Goal: Task Accomplishment & Management: Manage account settings

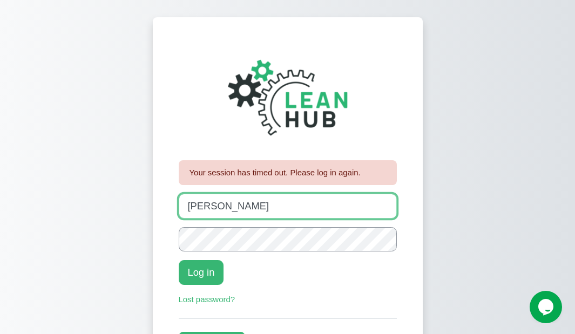
click at [224, 215] on input "johanna" at bounding box center [288, 206] width 218 height 24
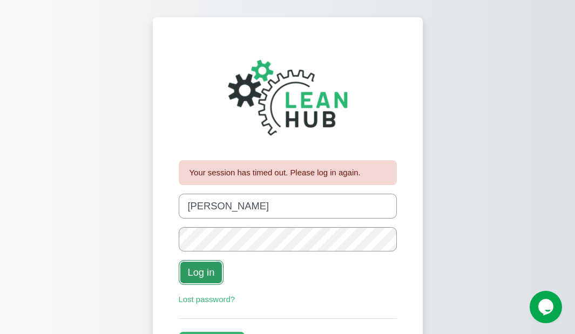
click at [213, 277] on button "Log in" at bounding box center [201, 272] width 45 height 24
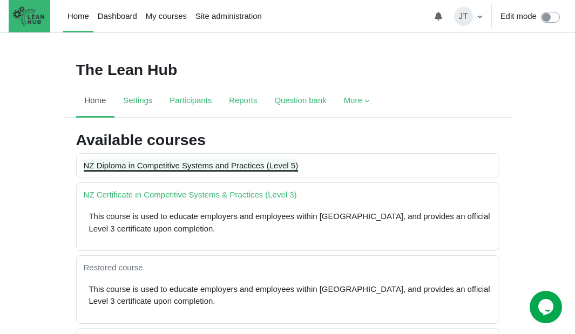
click at [224, 166] on link "NZ Diploma in Competitive Systems and Practices (Level 5)" at bounding box center [191, 165] width 215 height 9
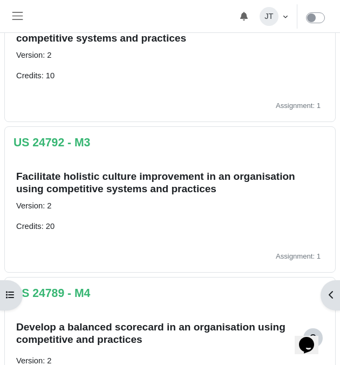
scroll to position [428, 0]
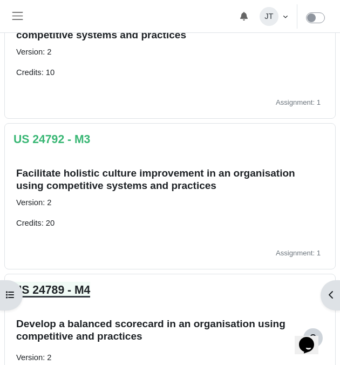
click at [66, 291] on link "US 24789 - M4" at bounding box center [51, 289] width 77 height 12
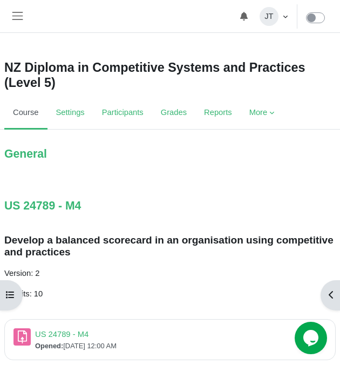
scroll to position [3, 0]
click at [62, 333] on link "US 24789 - M4 Assignment" at bounding box center [61, 334] width 53 height 9
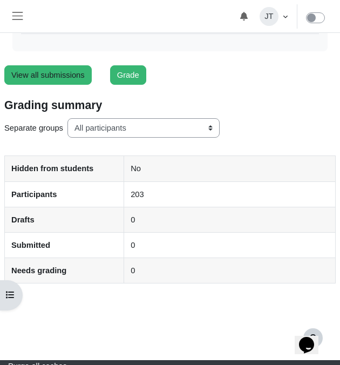
scroll to position [159, 0]
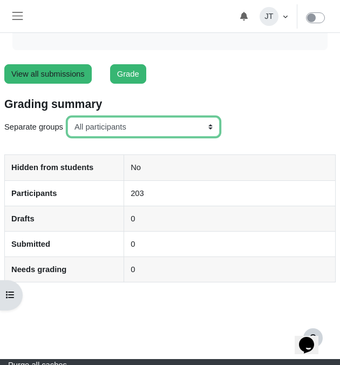
click at [135, 127] on select "All participants ANZ Pharma-Jan-2025 CapitalPrecut-Nov-2023 Chantal-June-2024 C…" at bounding box center [143, 126] width 152 height 19
select select "161"
click at [69, 117] on select "All participants ANZ Pharma-Jan-2025 CapitalPrecut-Nov-2023 Chantal-June-2024 C…" at bounding box center [143, 126] width 152 height 19
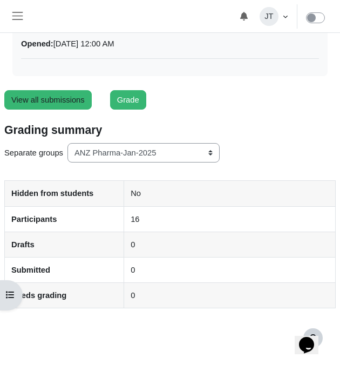
scroll to position [134, 0]
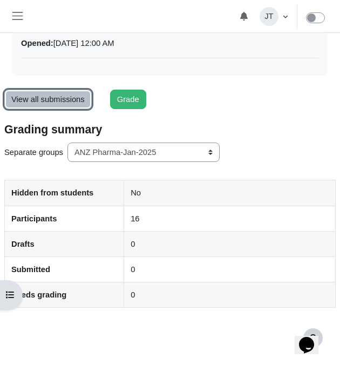
click at [50, 102] on link "View all submissions" at bounding box center [47, 99] width 87 height 19
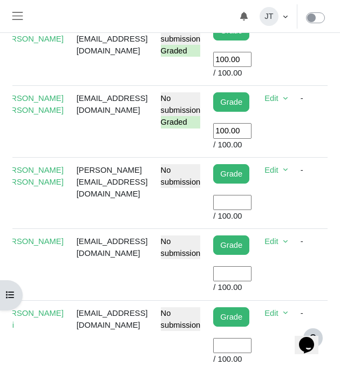
scroll to position [0, 106]
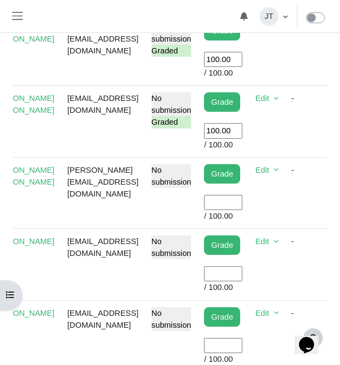
click at [239, 274] on input "User grade" at bounding box center [223, 273] width 38 height 15
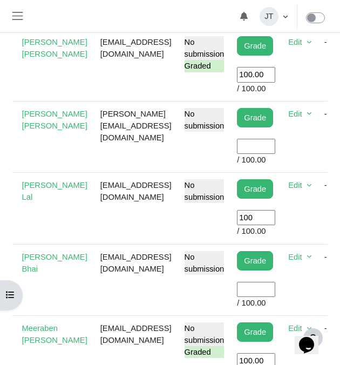
scroll to position [511, 0]
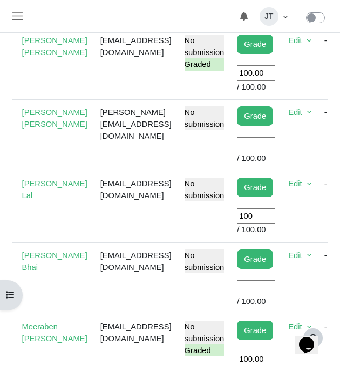
type input "100"
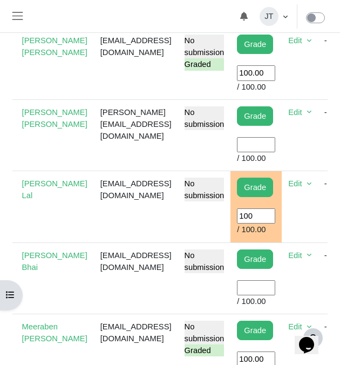
click at [317, 222] on td "Edit Grade Edit submission Remove submission" at bounding box center [300, 206] width 36 height 71
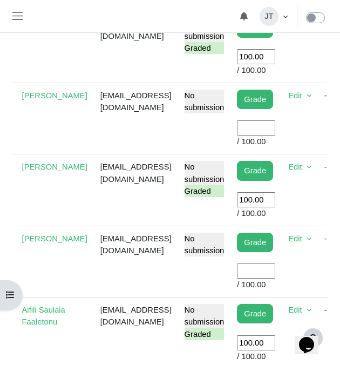
scroll to position [1036, 0]
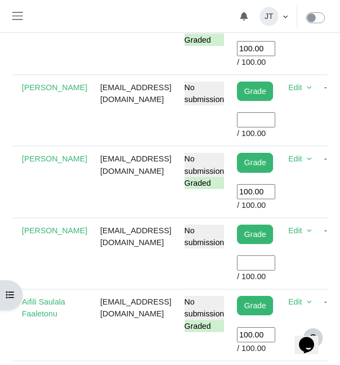
click at [271, 270] on input "User grade" at bounding box center [256, 262] width 38 height 15
type input "100"
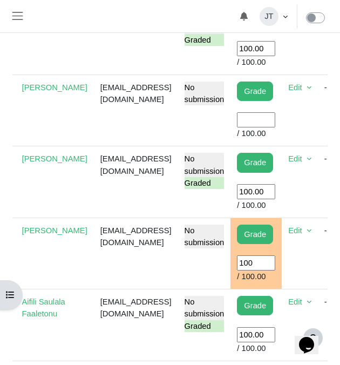
click at [317, 275] on td "Edit Grade Edit submission Remove submission" at bounding box center [300, 252] width 36 height 71
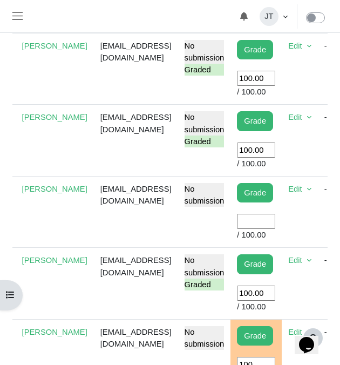
scroll to position [930, 0]
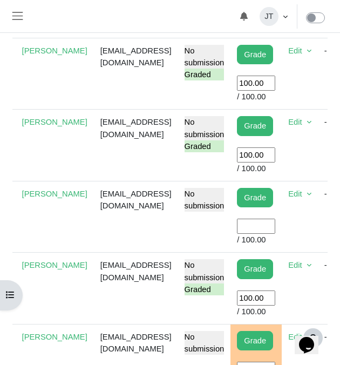
click at [275, 234] on input "User grade" at bounding box center [256, 225] width 38 height 15
type input "100"
click at [317, 243] on td "Edit Grade Edit submission Remove submission" at bounding box center [300, 216] width 36 height 71
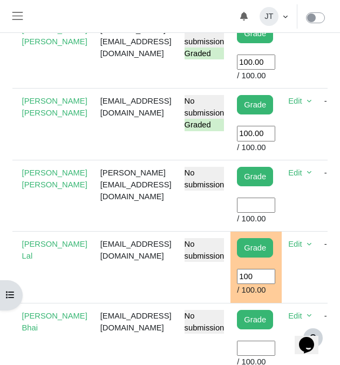
scroll to position [454, 0]
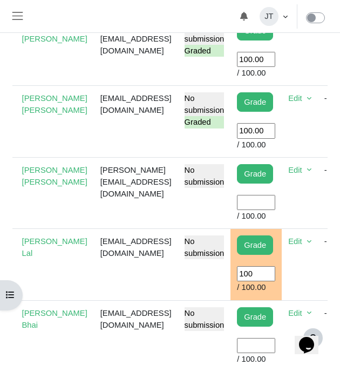
click at [271, 207] on input "User grade" at bounding box center [256, 202] width 38 height 15
type input "100"
click at [317, 203] on td "Edit Grade Edit submission Remove submission" at bounding box center [300, 192] width 36 height 71
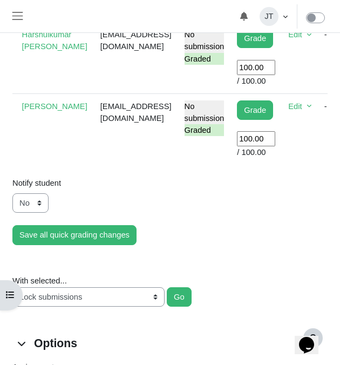
scroll to position [1448, 0]
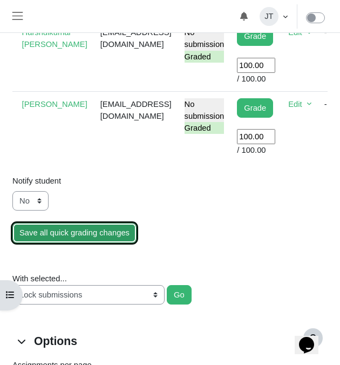
click at [74, 242] on input "Save all quick grading changes" at bounding box center [74, 232] width 124 height 19
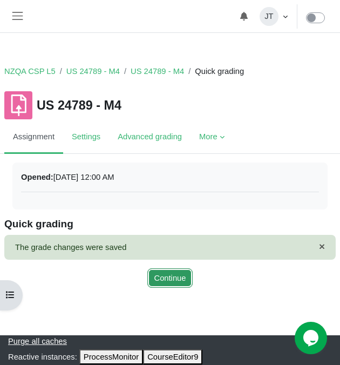
click at [169, 280] on button "Continue" at bounding box center [170, 277] width 46 height 19
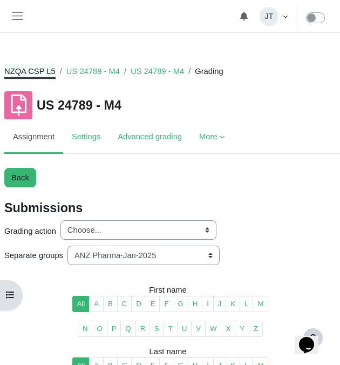
click at [35, 71] on link "NZQA CSP L5" at bounding box center [29, 71] width 51 height 12
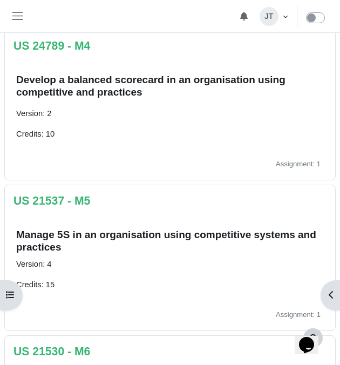
scroll to position [673, 0]
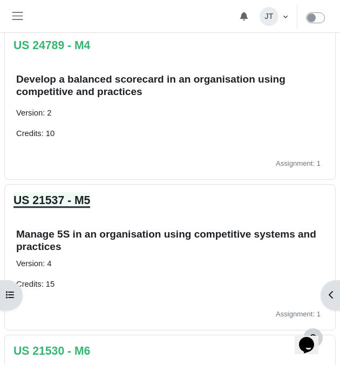
click at [66, 200] on link "US 21537 - M5" at bounding box center [51, 200] width 77 height 12
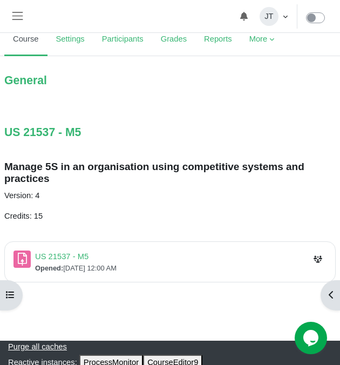
scroll to position [74, 0]
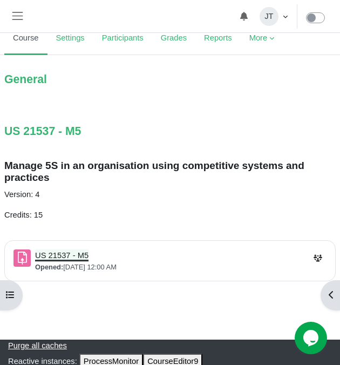
click at [52, 255] on link "US 21537 - M5 Assignment" at bounding box center [61, 255] width 53 height 9
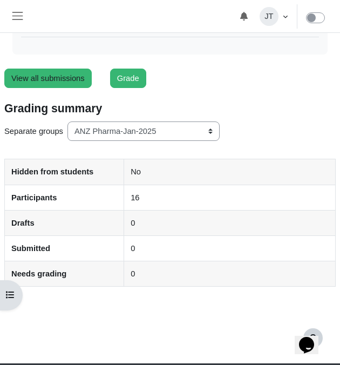
scroll to position [155, 0]
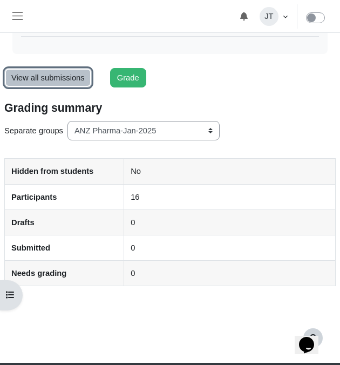
click at [49, 76] on link "View all submissions" at bounding box center [47, 77] width 87 height 19
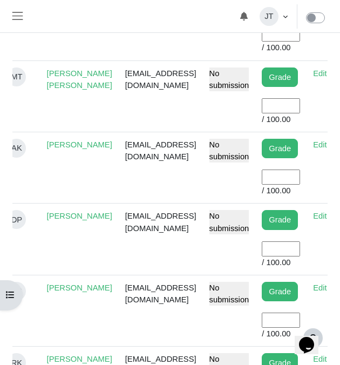
scroll to position [0, 56]
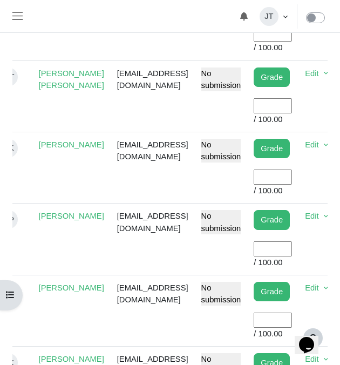
click at [292, 175] on input "User grade" at bounding box center [273, 176] width 38 height 15
type input "100"
click at [222, 186] on td "No submission" at bounding box center [221, 167] width 53 height 71
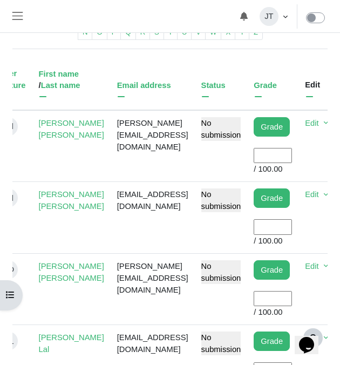
scroll to position [344, 0]
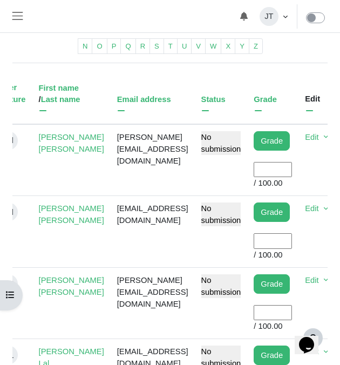
click at [292, 168] on input "User grade" at bounding box center [273, 169] width 38 height 15
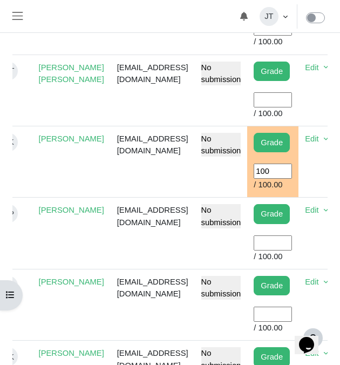
scroll to position [848, 0]
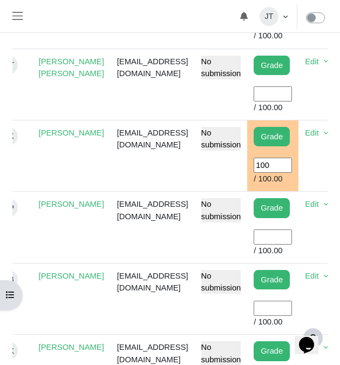
type input "100"
click at [292, 243] on input "User grade" at bounding box center [273, 236] width 38 height 15
type input "100"
click at [147, 258] on td "darshanpatel85@gmail.com" at bounding box center [153, 227] width 84 height 71
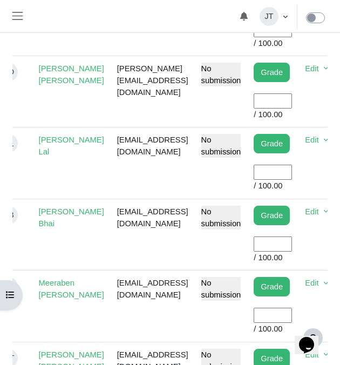
scroll to position [554, 0]
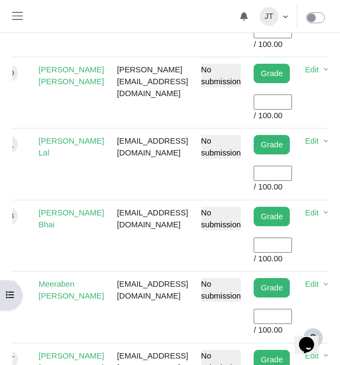
click at [292, 169] on input "User grade" at bounding box center [273, 173] width 38 height 15
type input "100"
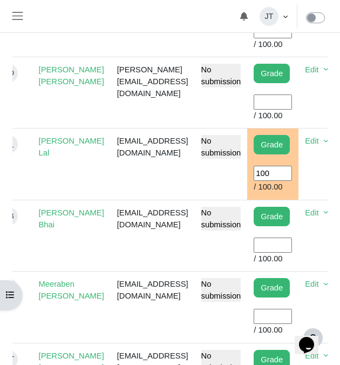
click at [160, 169] on td "laldhiren14@gmail.com" at bounding box center [153, 163] width 84 height 71
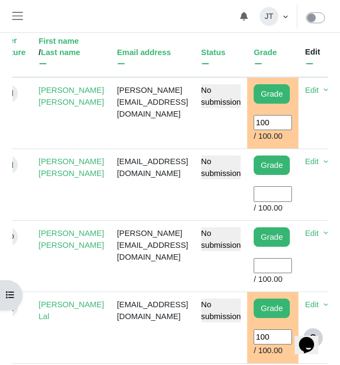
scroll to position [390, 0]
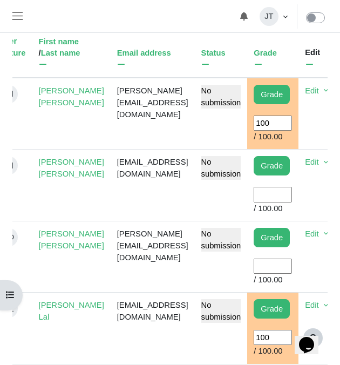
click at [292, 191] on input "User grade" at bounding box center [273, 194] width 38 height 15
type input "100"
click at [181, 192] on td "ellendelacruz102@gmail.com" at bounding box center [153, 184] width 84 height 71
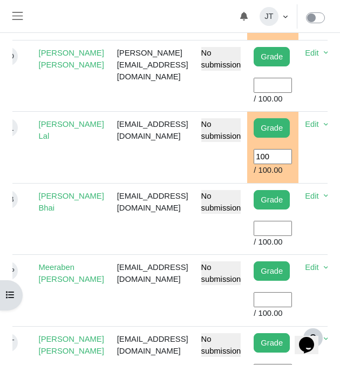
scroll to position [645, 0]
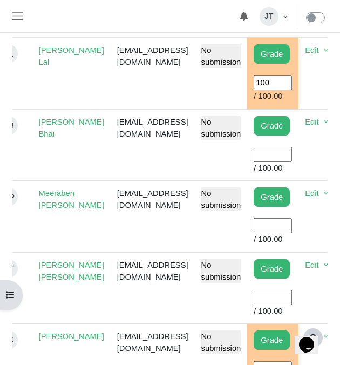
click at [291, 222] on input "User grade" at bounding box center [273, 225] width 38 height 15
type input "100"
click at [140, 234] on td "patelsmeera02@gmail.com" at bounding box center [153, 216] width 84 height 71
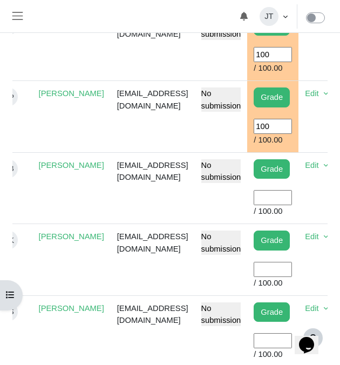
scroll to position [959, 0]
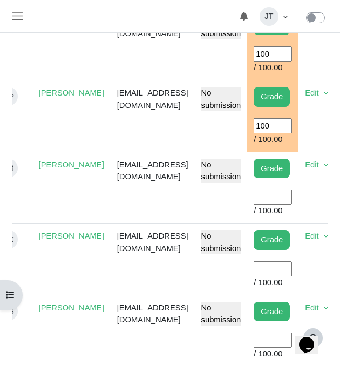
click at [290, 342] on input "User grade" at bounding box center [273, 339] width 38 height 15
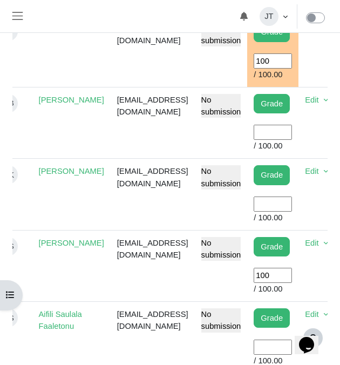
scroll to position [1044, 0]
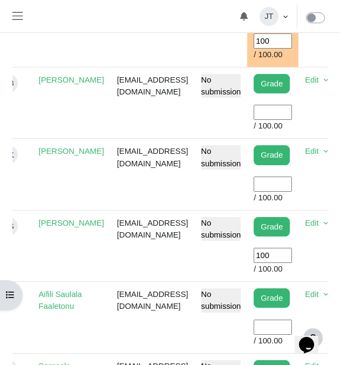
type input "100"
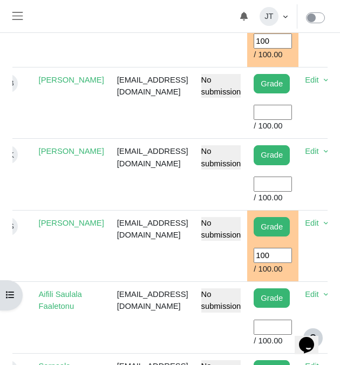
click at [190, 259] on td "parnesh@anzpharma.co.nz" at bounding box center [153, 245] width 84 height 71
click at [292, 112] on input "User grade" at bounding box center [273, 112] width 38 height 15
type input "100"
click at [223, 117] on td "No submission" at bounding box center [221, 102] width 53 height 71
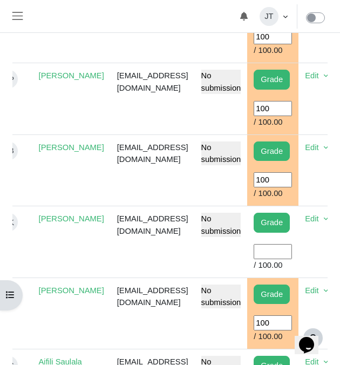
scroll to position [978, 0]
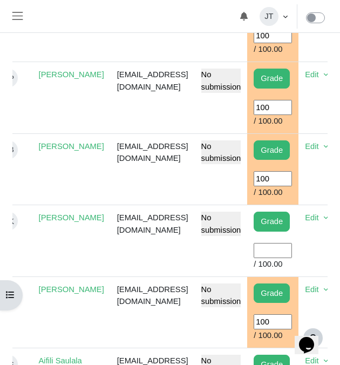
click at [292, 255] on input "User grade" at bounding box center [273, 250] width 38 height 15
type input "100"
click at [186, 259] on td "rubymehat4@gmail.com" at bounding box center [153, 240] width 84 height 71
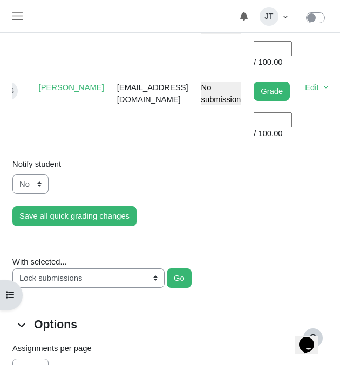
scroll to position [1520, 0]
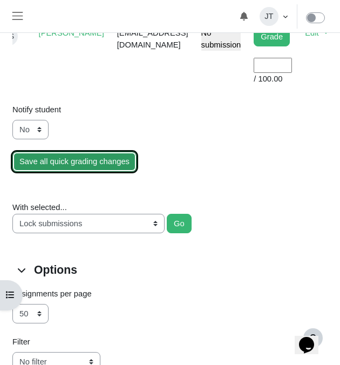
click at [79, 162] on input "Save all quick grading changes" at bounding box center [74, 161] width 124 height 19
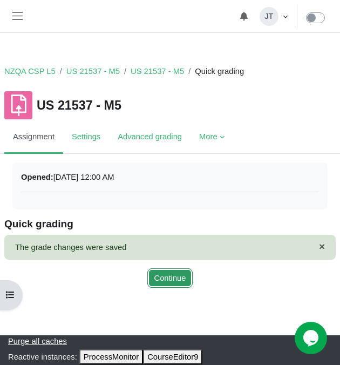
click at [171, 279] on button "Continue" at bounding box center [170, 277] width 46 height 19
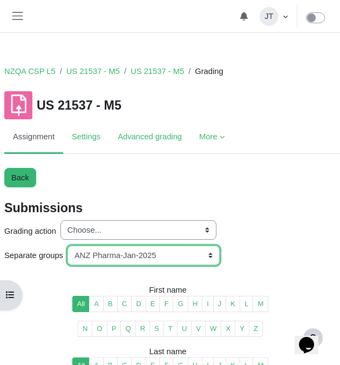
click at [160, 256] on select "All participants ANZ Pharma-Jan-2025 CapitalPrecut-Nov-2023 [PERSON_NAME]-June-…" at bounding box center [143, 254] width 152 height 19
select select "159"
click at [69, 245] on select "All participants ANZ Pharma-Jan-2025 CapitalPrecut-Nov-2023 [PERSON_NAME]-June-…" at bounding box center [143, 254] width 152 height 19
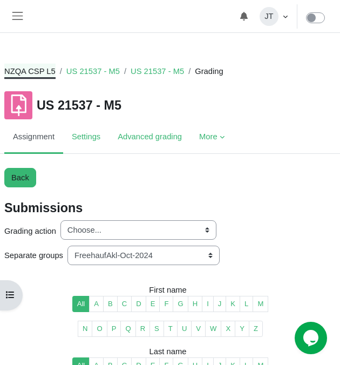
click at [38, 66] on link "NZQA CSP L5" at bounding box center [29, 71] width 51 height 12
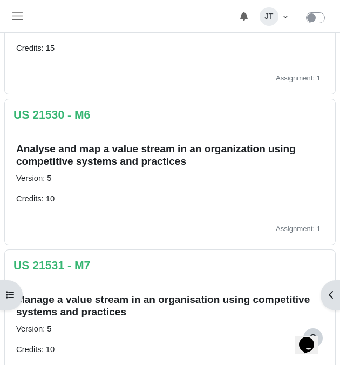
scroll to position [918, 0]
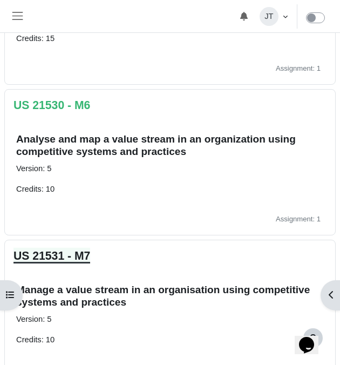
click at [70, 252] on link "US 21531 - M7" at bounding box center [51, 255] width 77 height 12
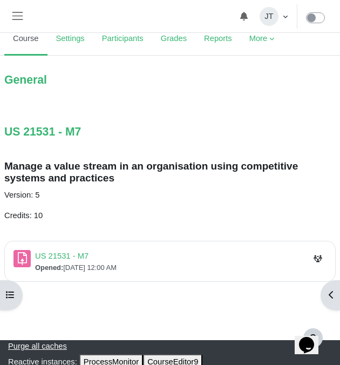
scroll to position [80, 0]
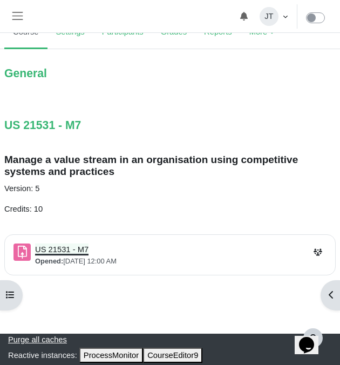
click at [54, 248] on link "US 21531 - M7 Assignment" at bounding box center [61, 249] width 53 height 9
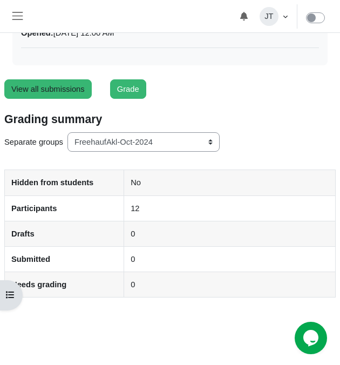
scroll to position [156, 0]
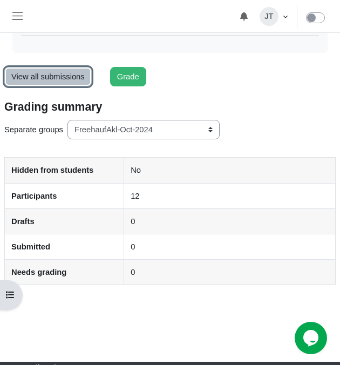
click at [50, 80] on link "View all submissions" at bounding box center [47, 76] width 87 height 19
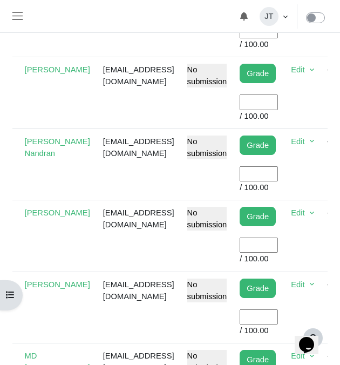
scroll to position [0, 83]
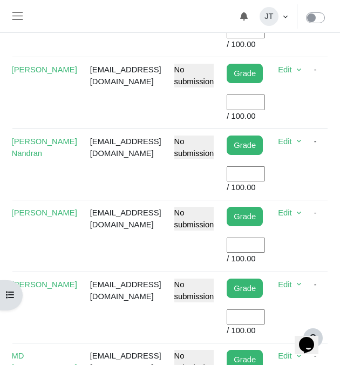
click at [265, 243] on input "User grade" at bounding box center [246, 244] width 38 height 15
type input "100"
click at [134, 246] on td "alvinhk2007@gmail.com" at bounding box center [126, 235] width 84 height 71
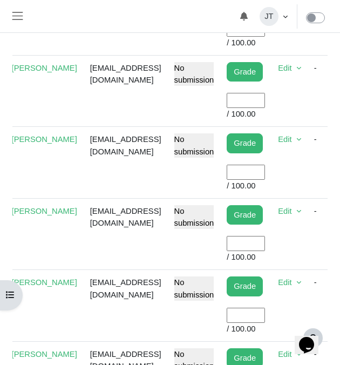
scroll to position [914, 0]
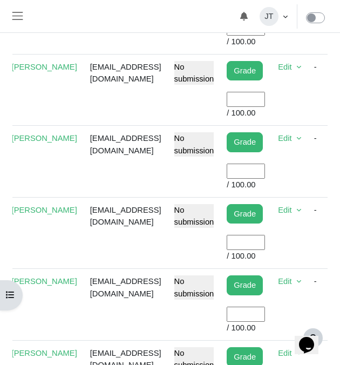
click at [265, 245] on input "User grade" at bounding box center [246, 242] width 38 height 15
type input "100"
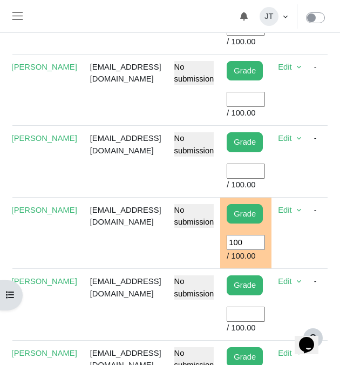
click at [220, 256] on td "No submission" at bounding box center [194, 232] width 53 height 71
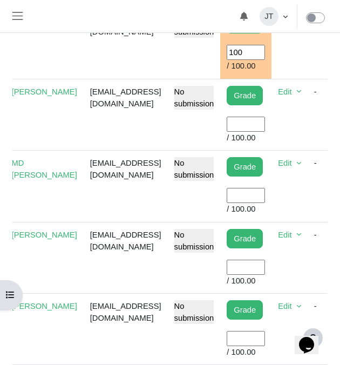
scroll to position [682, 0]
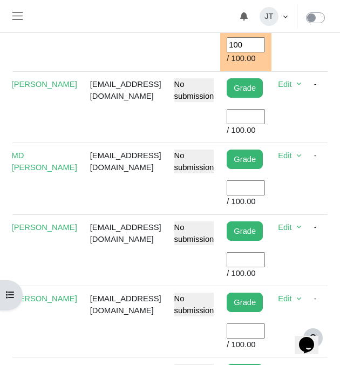
click at [265, 260] on input "User grade" at bounding box center [246, 259] width 38 height 15
type input "100"
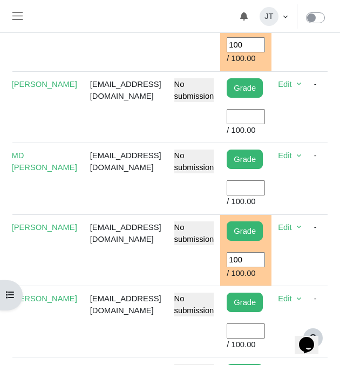
click at [208, 275] on td "No submission" at bounding box center [194, 249] width 53 height 71
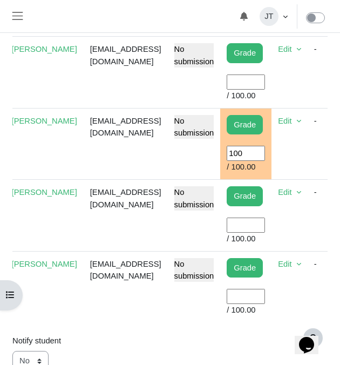
scroll to position [1014, 0]
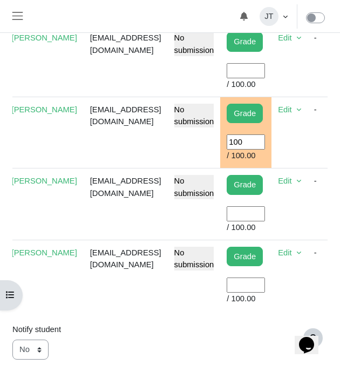
click at [265, 214] on input "User grade" at bounding box center [246, 213] width 38 height 15
type input "100"
click at [198, 216] on td "No submission" at bounding box center [194, 203] width 53 height 71
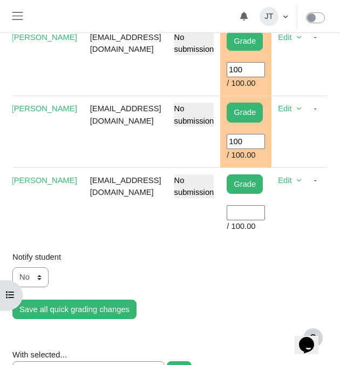
scroll to position [1097, 0]
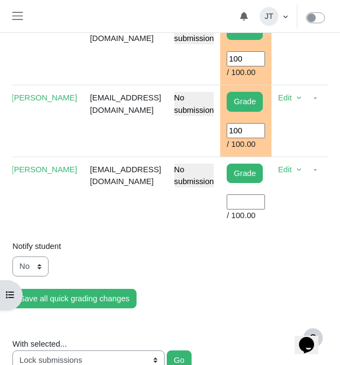
click at [265, 201] on input "User grade" at bounding box center [246, 201] width 38 height 15
type input "100"
click at [168, 219] on td "autofixnksfj@gmail.com" at bounding box center [126, 191] width 84 height 71
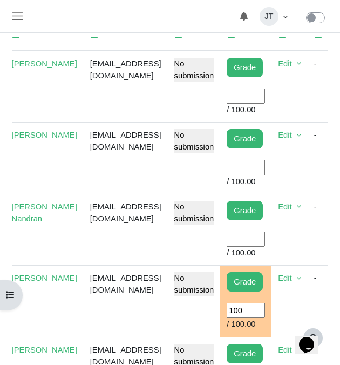
scroll to position [406, 0]
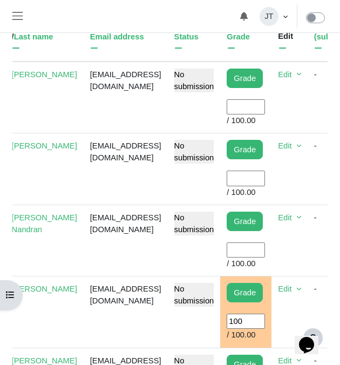
click at [265, 181] on input "User grade" at bounding box center [246, 177] width 38 height 15
type input "100"
click at [133, 180] on td "Mark_oosthuizen@yahoo.co.nz" at bounding box center [126, 168] width 84 height 71
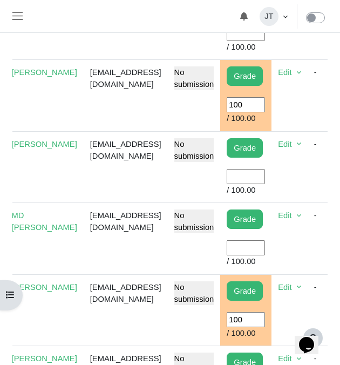
scroll to position [629, 0]
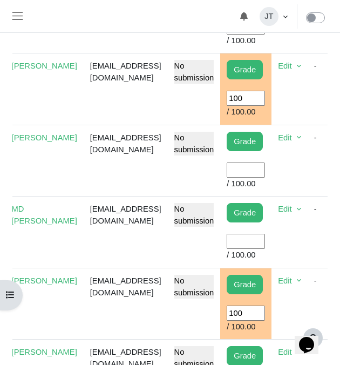
click at [265, 235] on input "User grade" at bounding box center [246, 241] width 38 height 15
type input "100"
click at [216, 254] on td "No submission" at bounding box center [194, 231] width 53 height 71
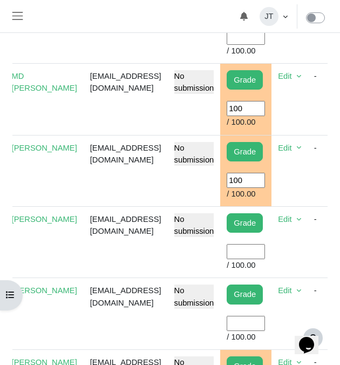
scroll to position [762, 0]
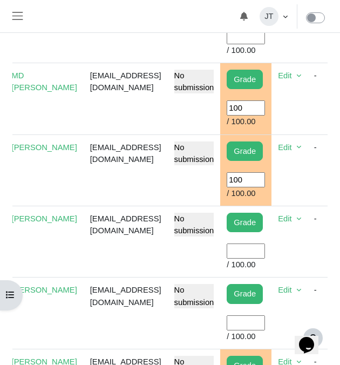
click at [265, 252] on input "User grade" at bounding box center [246, 250] width 38 height 15
type input "100"
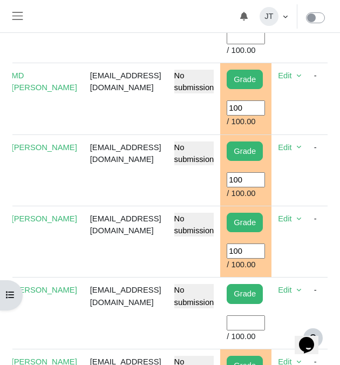
click at [218, 259] on td "No submission" at bounding box center [194, 241] width 53 height 71
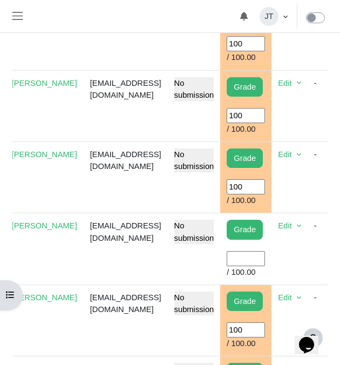
scroll to position [829, 0]
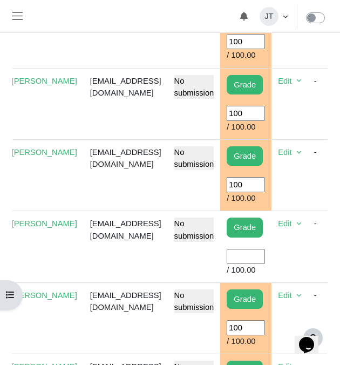
click at [265, 258] on input "User grade" at bounding box center [246, 256] width 38 height 15
type input "100"
click at [201, 264] on td "No submission" at bounding box center [194, 246] width 53 height 71
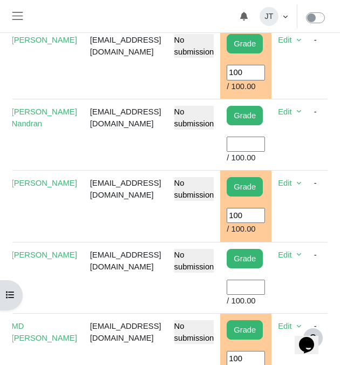
scroll to position [514, 0]
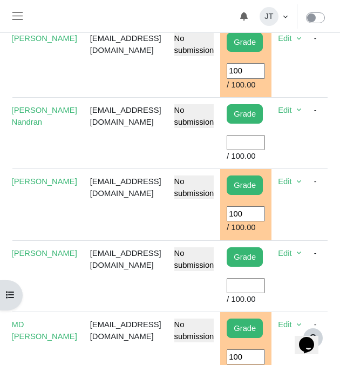
click at [265, 288] on input "User grade" at bounding box center [246, 285] width 38 height 15
type input "100"
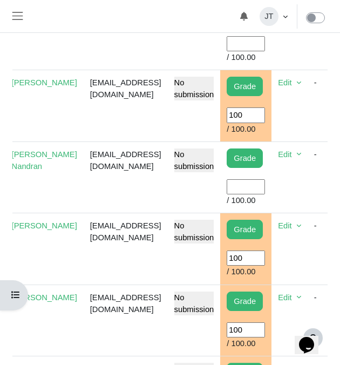
scroll to position [463, 0]
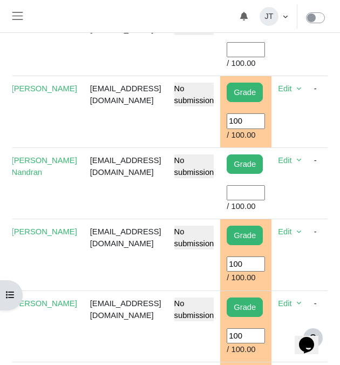
click at [265, 194] on input "User grade" at bounding box center [246, 192] width 38 height 15
type input "100"
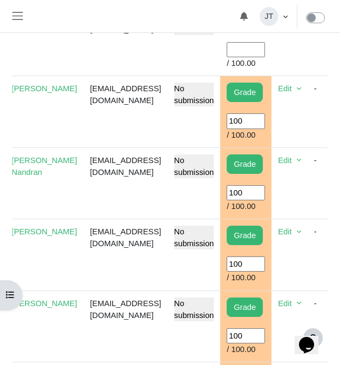
click at [148, 185] on td "nandranp@gmail.com" at bounding box center [126, 182] width 84 height 71
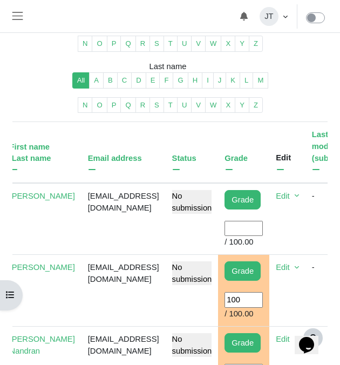
scroll to position [288, 0]
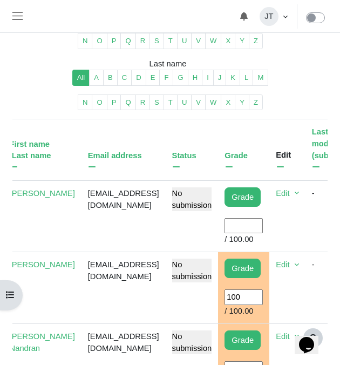
click at [263, 223] on input "User grade" at bounding box center [243, 225] width 38 height 15
type input "100"
click at [153, 239] on td "wernertheunissen@hotmail.co.nz" at bounding box center [123, 216] width 84 height 72
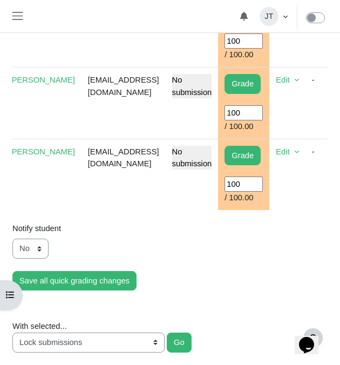
scroll to position [1116, 0]
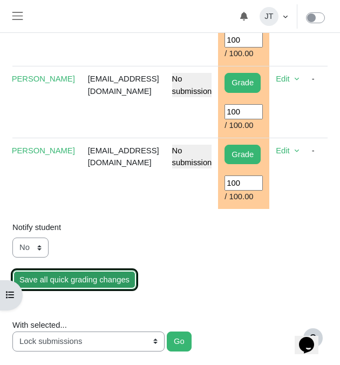
click at [115, 282] on input "Save all quick grading changes" at bounding box center [74, 279] width 124 height 19
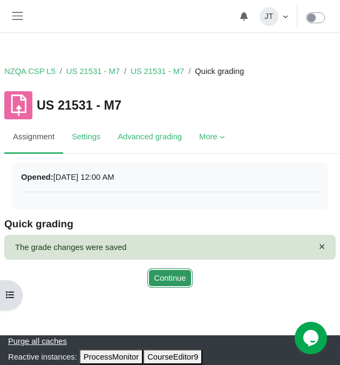
click at [175, 276] on button "Continue" at bounding box center [170, 277] width 46 height 19
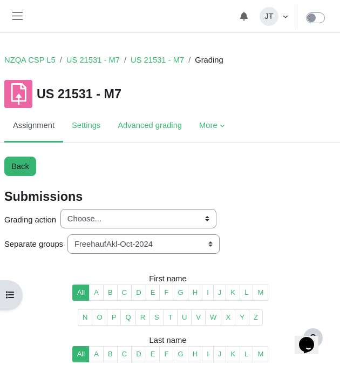
scroll to position [11, 0]
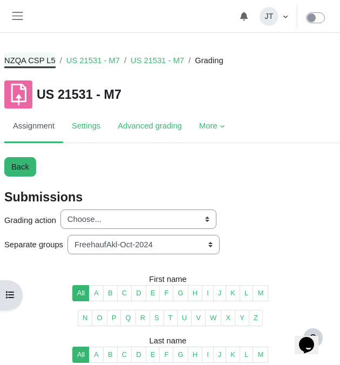
click at [46, 58] on link "NZQA CSP L5" at bounding box center [29, 60] width 51 height 12
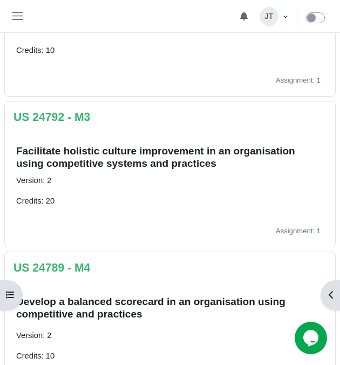
scroll to position [457, 0]
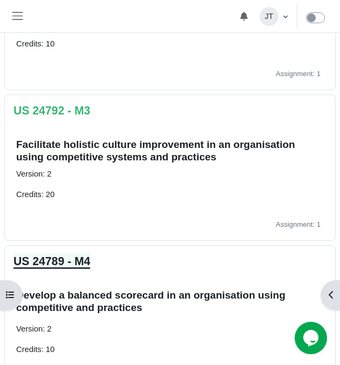
click at [67, 262] on link "US 24789 - M4" at bounding box center [51, 261] width 77 height 12
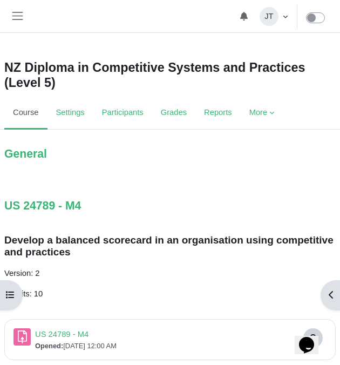
scroll to position [3, 0]
click at [60, 208] on link "US 24789 - M4" at bounding box center [42, 205] width 77 height 12
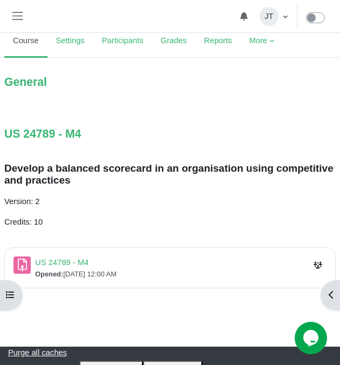
scroll to position [74, 0]
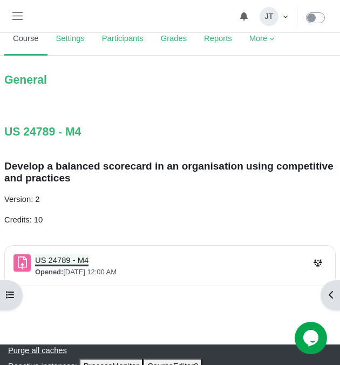
click at [65, 261] on link "US 24789 - M4 Assignment" at bounding box center [61, 260] width 53 height 9
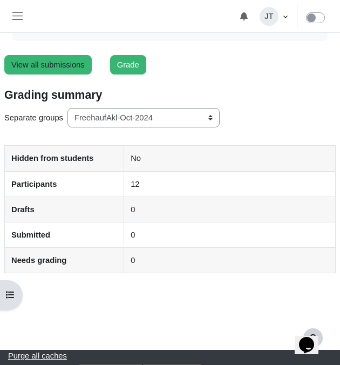
scroll to position [184, 0]
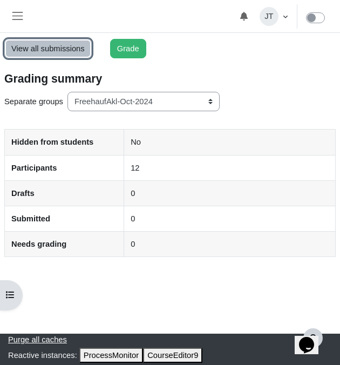
click at [61, 56] on link "View all submissions" at bounding box center [47, 48] width 87 height 19
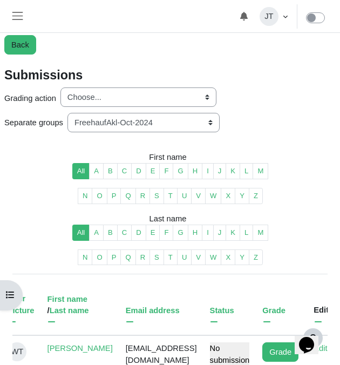
scroll to position [110, 0]
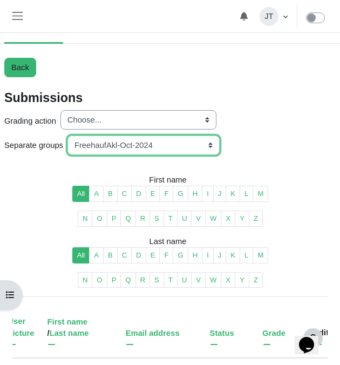
click at [124, 144] on select "All participants ANZ Pharma-Jan-2025 CapitalPrecut-Nov-2023 Chantal-June-2024 C…" at bounding box center [143, 144] width 152 height 19
select select "158"
click at [69, 135] on select "All participants ANZ Pharma-Jan-2025 CapitalPrecut-Nov-2023 Chantal-June-2024 C…" at bounding box center [143, 144] width 152 height 19
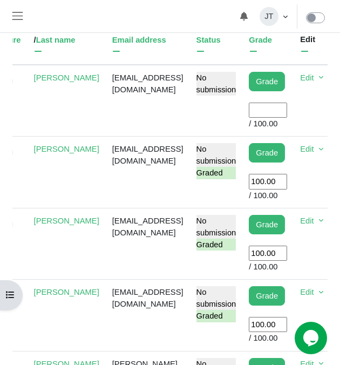
scroll to position [0, 67]
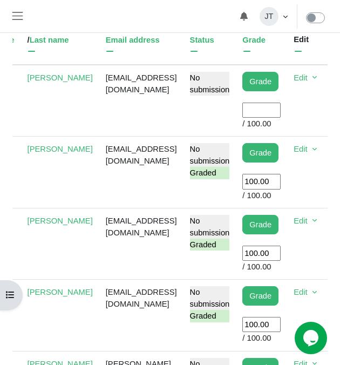
click at [259, 118] on input "User grade" at bounding box center [261, 109] width 38 height 15
type input "100"
click at [168, 129] on td "duaneroos007@gmail.com" at bounding box center [141, 101] width 84 height 72
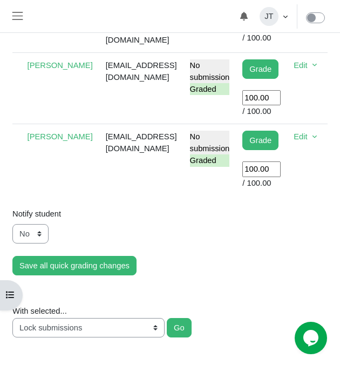
scroll to position [859, 0]
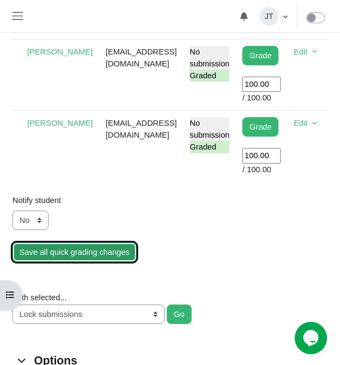
click at [101, 262] on input "Save all quick grading changes" at bounding box center [74, 251] width 124 height 19
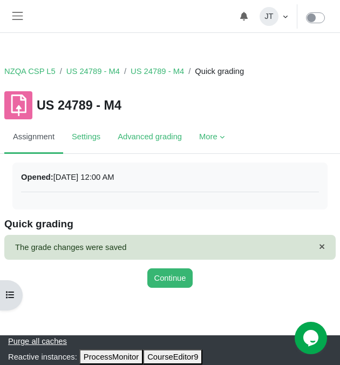
scroll to position [2, 0]
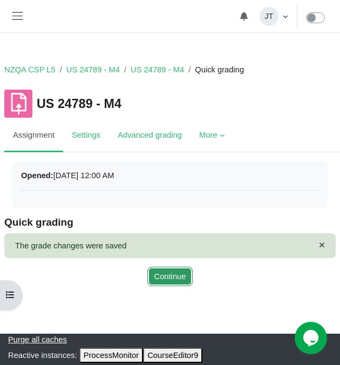
click at [162, 276] on button "Continue" at bounding box center [170, 275] width 46 height 19
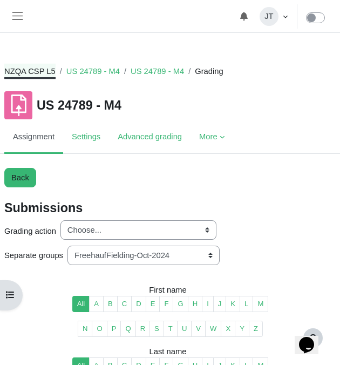
click at [51, 72] on link "NZQA CSP L5" at bounding box center [29, 71] width 51 height 12
click at [41, 71] on link "NZQA CSP L5" at bounding box center [29, 71] width 51 height 12
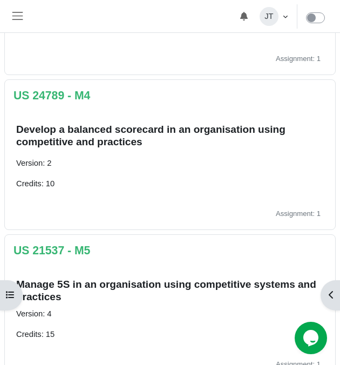
scroll to position [627, 0]
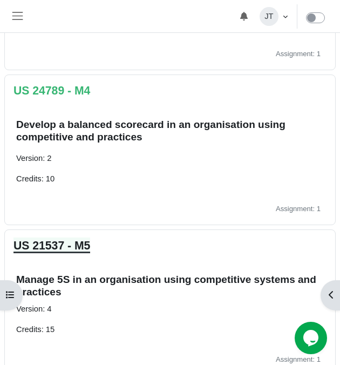
click at [68, 247] on link "US 21537 - M5" at bounding box center [51, 245] width 77 height 12
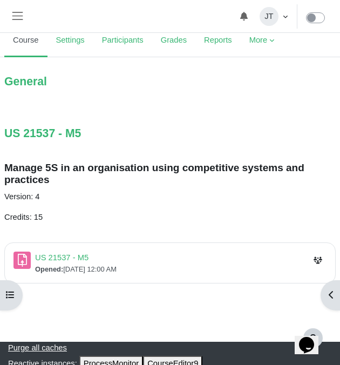
scroll to position [80, 0]
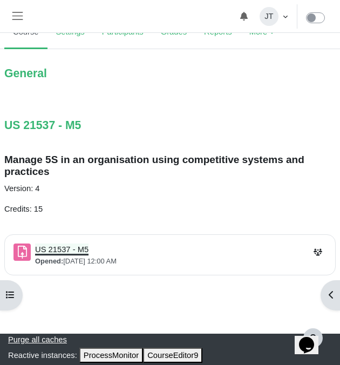
click at [64, 251] on link "US 21537 - M5 Assignment" at bounding box center [61, 249] width 53 height 9
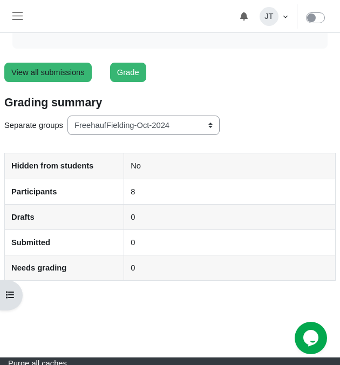
scroll to position [184, 0]
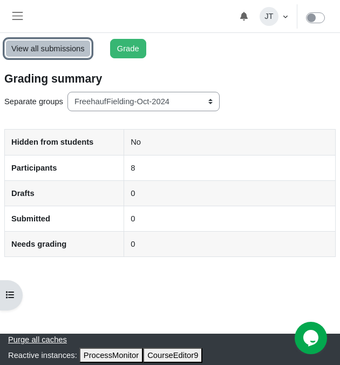
click at [62, 48] on link "View all submissions" at bounding box center [47, 48] width 87 height 19
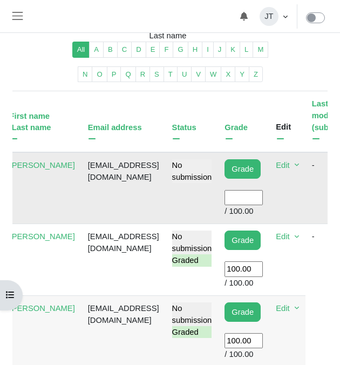
scroll to position [0, 90]
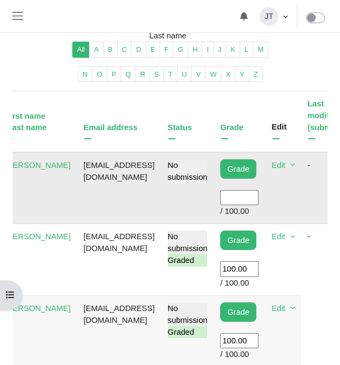
click at [258, 205] on input "User grade" at bounding box center [239, 197] width 38 height 15
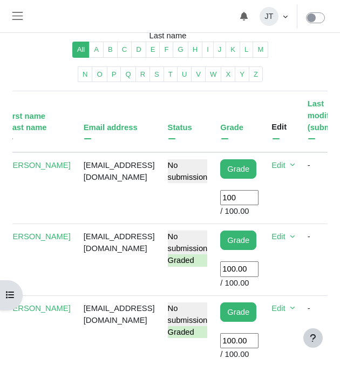
scroll to position [108, 0]
type input "100"
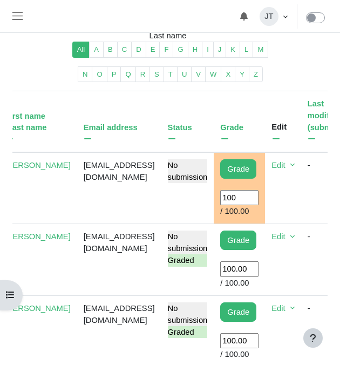
click at [92, 215] on td "duaneroos007@gmail.com" at bounding box center [119, 188] width 84 height 72
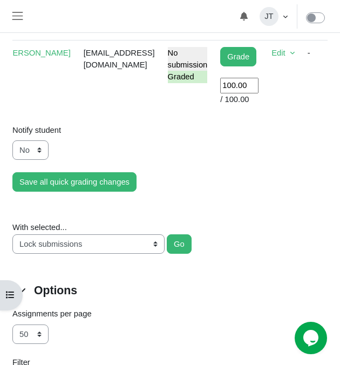
scroll to position [931, 0]
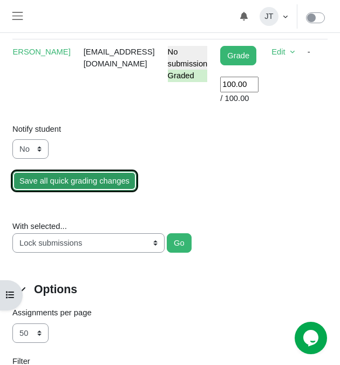
click at [70, 190] on input "Save all quick grading changes" at bounding box center [74, 180] width 124 height 19
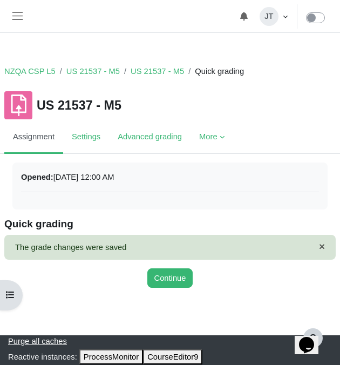
scroll to position [2, 0]
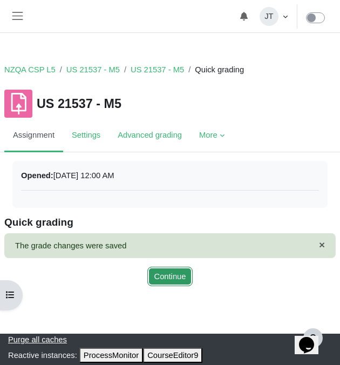
click at [166, 279] on button "Continue" at bounding box center [170, 275] width 46 height 19
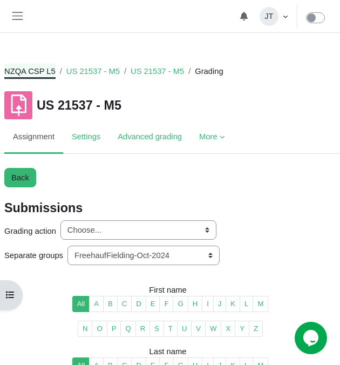
click at [39, 74] on link "NZQA CSP L5" at bounding box center [29, 71] width 51 height 12
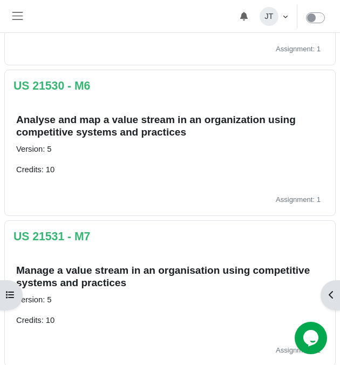
scroll to position [939, 0]
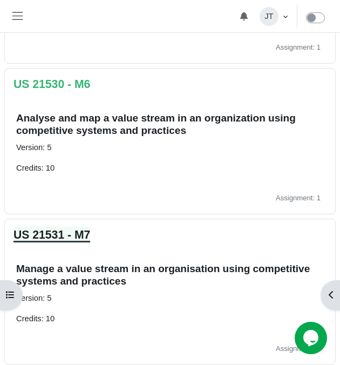
click at [73, 236] on link "US 21531 - M7" at bounding box center [51, 234] width 77 height 12
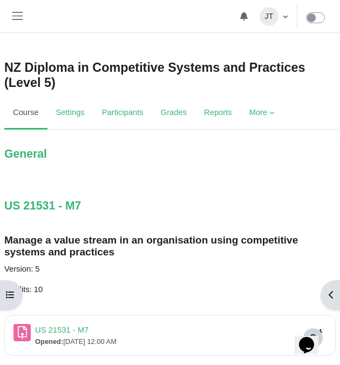
scroll to position [3, 0]
click at [67, 331] on link "US 21531 - M7 Assignment" at bounding box center [61, 329] width 53 height 9
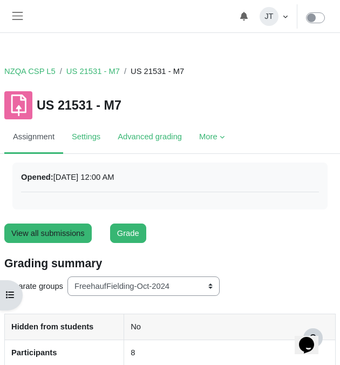
scroll to position [49, 0]
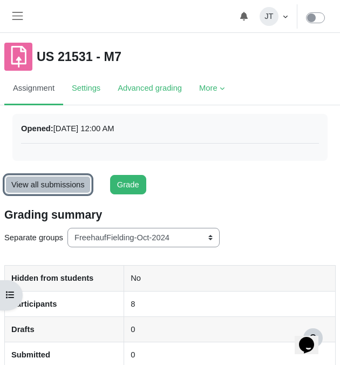
click at [64, 188] on link "View all submissions" at bounding box center [47, 184] width 87 height 19
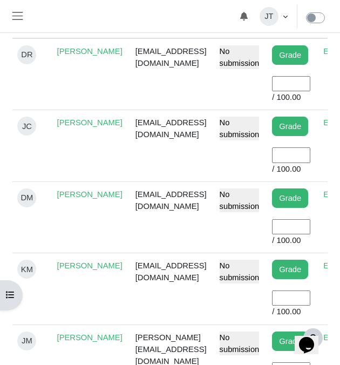
scroll to position [0, 40]
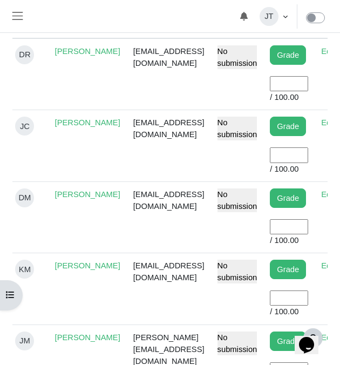
click at [293, 234] on input "User grade" at bounding box center [289, 226] width 38 height 15
type input "100"
click at [240, 241] on td "No submission" at bounding box center [237, 216] width 53 height 71
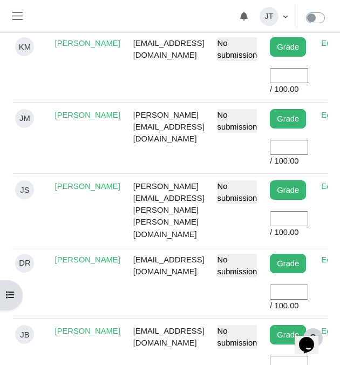
scroll to position [651, 0]
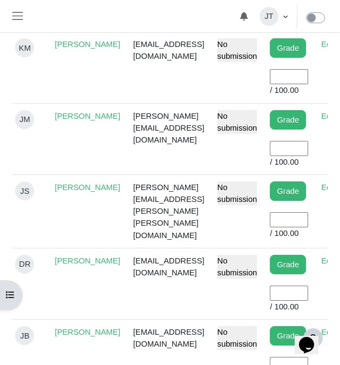
click at [292, 297] on input "User grade" at bounding box center [289, 292] width 38 height 15
type input "100"
click at [235, 309] on td "No submission" at bounding box center [237, 283] width 53 height 71
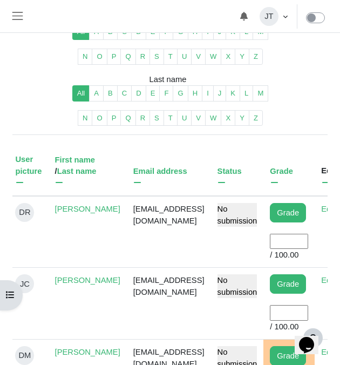
scroll to position [280, 0]
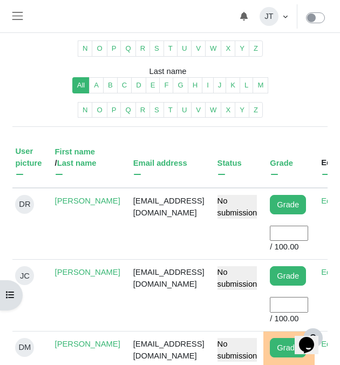
click at [296, 241] on input "User grade" at bounding box center [289, 232] width 38 height 15
type input "100"
click at [211, 259] on td "[EMAIL_ADDRESS][DOMAIN_NAME]" at bounding box center [169, 224] width 84 height 72
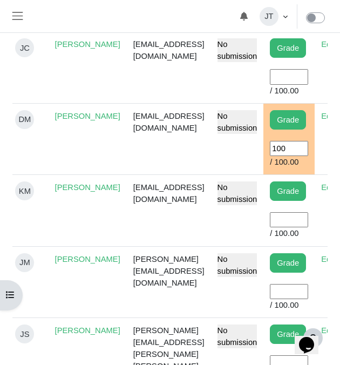
scroll to position [502, 0]
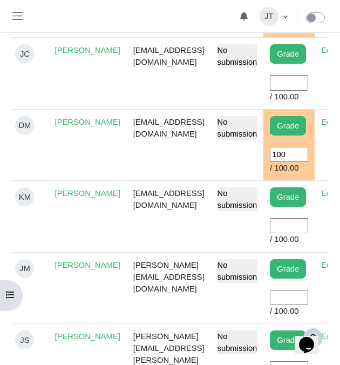
click at [299, 90] on input "User grade" at bounding box center [289, 82] width 38 height 15
type input "100"
click at [168, 98] on td "[EMAIL_ADDRESS][DOMAIN_NAME]" at bounding box center [169, 73] width 84 height 71
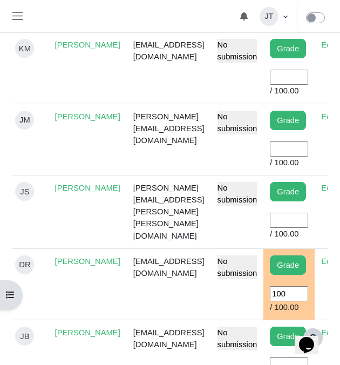
scroll to position [681, 0]
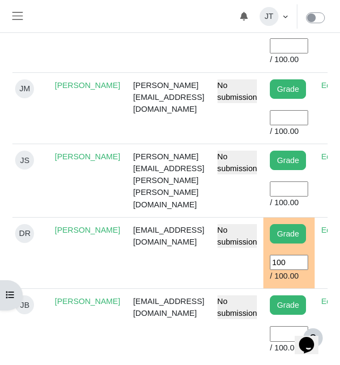
click at [295, 196] on input "User grade" at bounding box center [289, 188] width 38 height 15
type input "100"
click at [204, 210] on td "[PERSON_NAME][EMAIL_ADDRESS][PERSON_NAME][PERSON_NAME][DOMAIN_NAME]" at bounding box center [169, 180] width 84 height 73
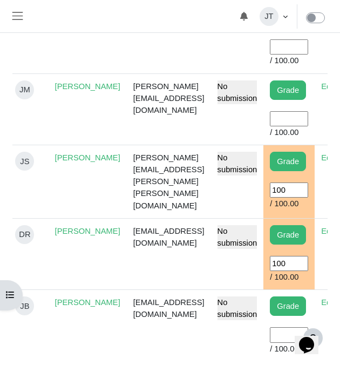
scroll to position [600, 0]
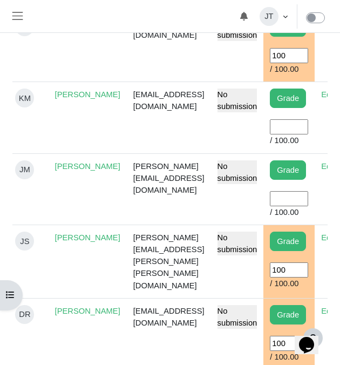
click at [298, 206] on input "User grade" at bounding box center [289, 198] width 38 height 15
type input "100"
click at [204, 223] on td "[PERSON_NAME][EMAIL_ADDRESS][DOMAIN_NAME]" at bounding box center [169, 188] width 84 height 71
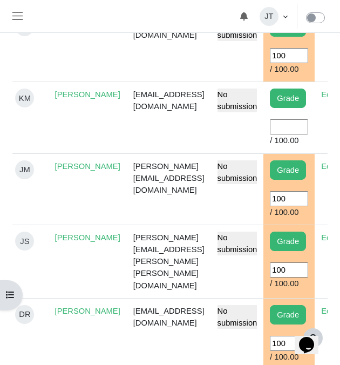
click at [306, 134] on input "User grade" at bounding box center [289, 126] width 38 height 15
type input "100"
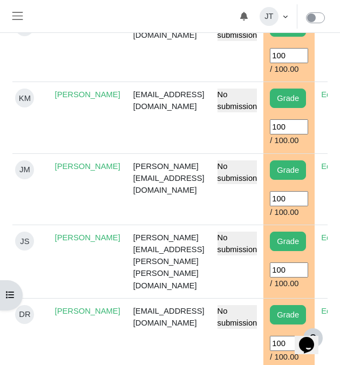
click at [211, 148] on td "[EMAIL_ADDRESS][DOMAIN_NAME]" at bounding box center [169, 117] width 84 height 71
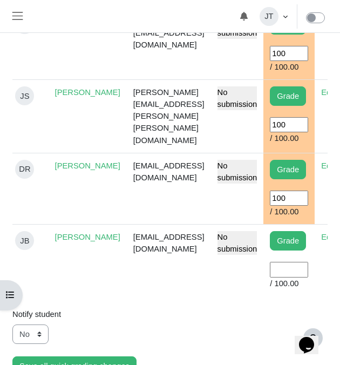
scroll to position [748, 0]
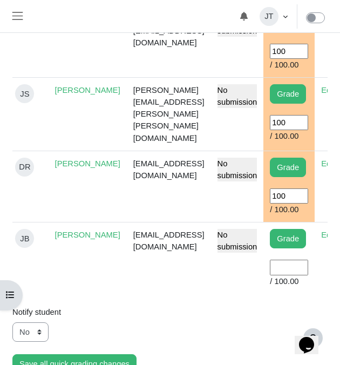
click at [291, 275] on input "User grade" at bounding box center [289, 266] width 38 height 15
type input "100"
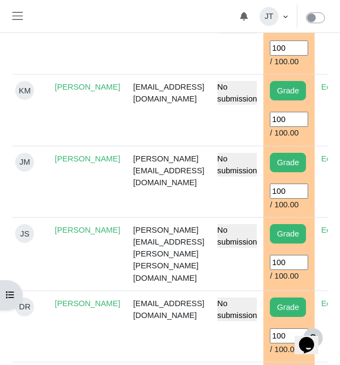
scroll to position [808, 0]
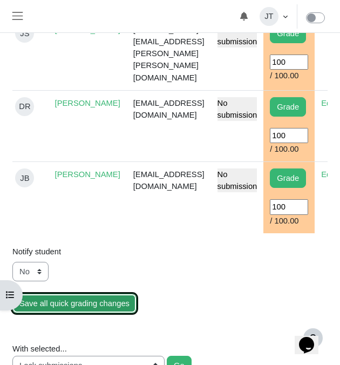
click at [75, 311] on input "Save all quick grading changes" at bounding box center [74, 302] width 124 height 19
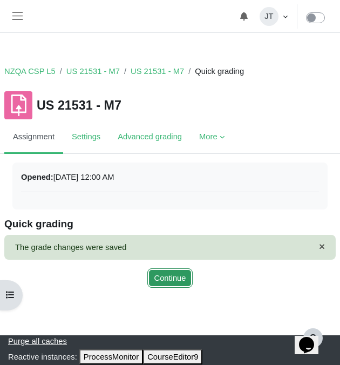
click at [163, 274] on button "Continue" at bounding box center [170, 277] width 46 height 19
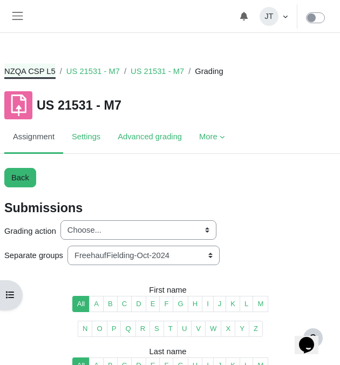
click at [33, 74] on link "NZQA CSP L5" at bounding box center [29, 71] width 51 height 12
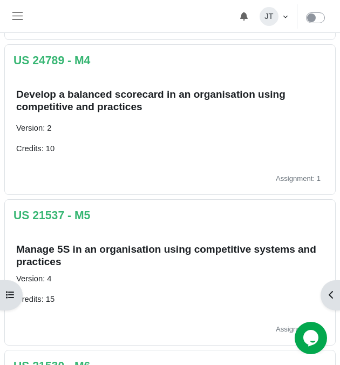
scroll to position [659, 0]
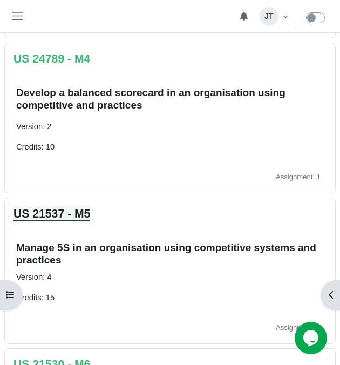
click at [50, 207] on link "US 21537 - M5" at bounding box center [51, 213] width 77 height 12
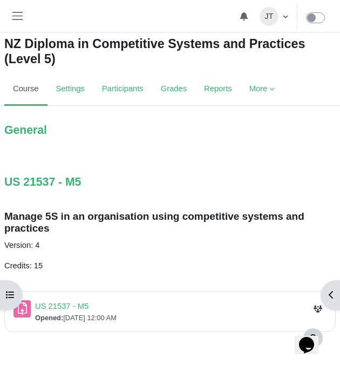
scroll to position [80, 0]
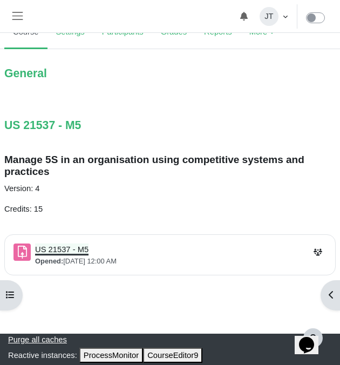
click at [74, 254] on link "US 21537 - M5 Assignment" at bounding box center [61, 249] width 53 height 9
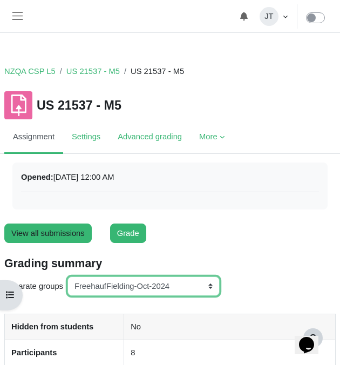
click at [119, 283] on select "All participants ANZ Pharma-Jan-2025 CapitalPrecut-Nov-2023 Chantal-June-2024 C…" at bounding box center [143, 285] width 152 height 19
select select "157"
click at [69, 276] on select "All participants ANZ Pharma-Jan-2025 CapitalPrecut-Nov-2023 Chantal-June-2024 C…" at bounding box center [143, 285] width 152 height 19
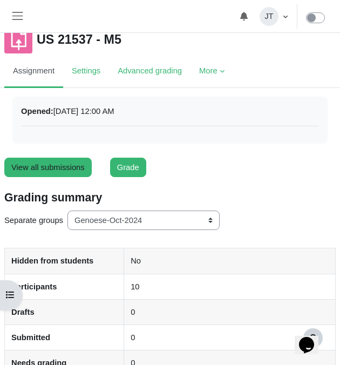
scroll to position [58, 0]
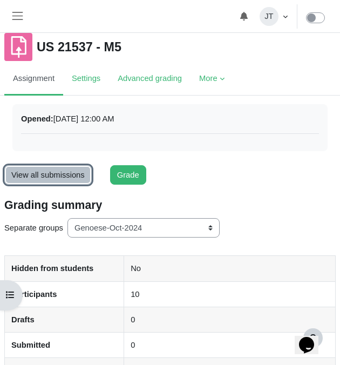
click at [61, 179] on link "View all submissions" at bounding box center [47, 174] width 87 height 19
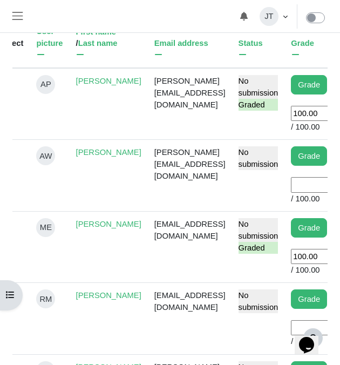
scroll to position [0, 23]
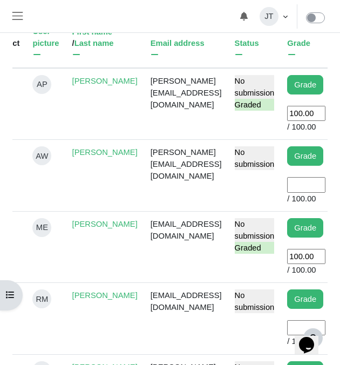
click at [293, 192] on input "User grade" at bounding box center [306, 184] width 38 height 15
type input "100"
click at [206, 197] on td "anne@genoese.co.nz" at bounding box center [186, 175] width 84 height 71
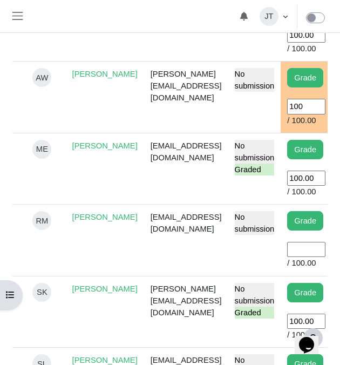
scroll to position [489, 0]
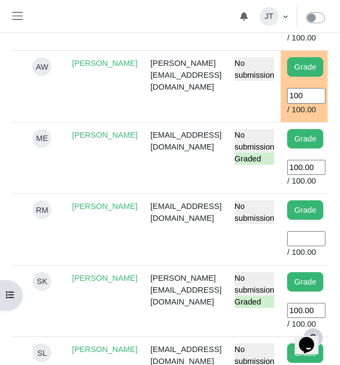
click at [304, 246] on input "User grade" at bounding box center [306, 238] width 38 height 15
type input "100"
click at [168, 265] on td "r.monkey.rm@gmail.com" at bounding box center [186, 229] width 84 height 71
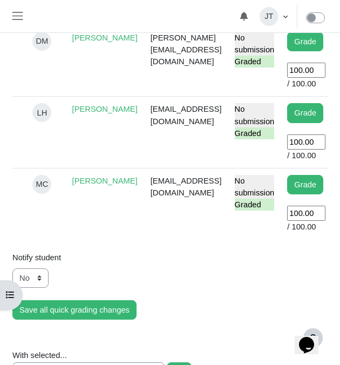
scroll to position [970, 0]
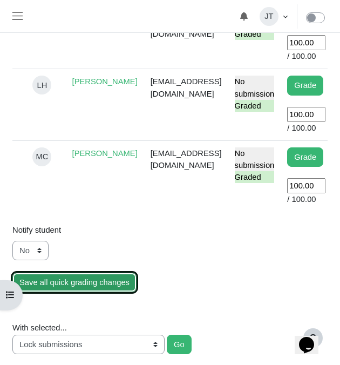
click at [84, 292] on input "Save all quick grading changes" at bounding box center [74, 281] width 124 height 19
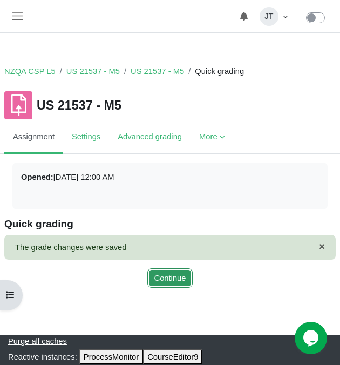
click at [157, 278] on button "Continue" at bounding box center [170, 277] width 46 height 19
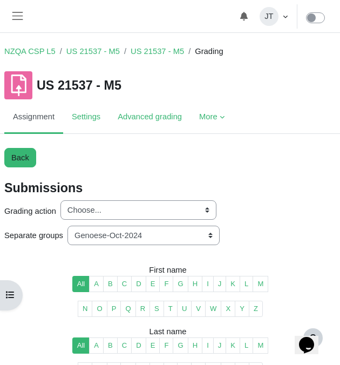
scroll to position [19, 0]
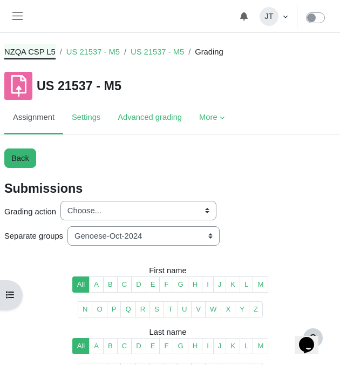
click at [43, 54] on link "NZQA CSP L5" at bounding box center [29, 52] width 51 height 12
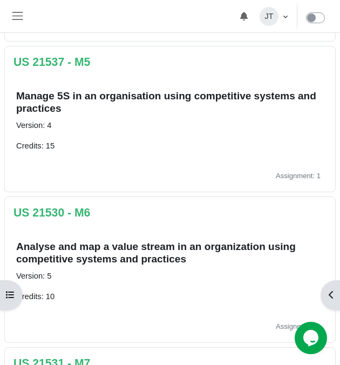
scroll to position [824, 0]
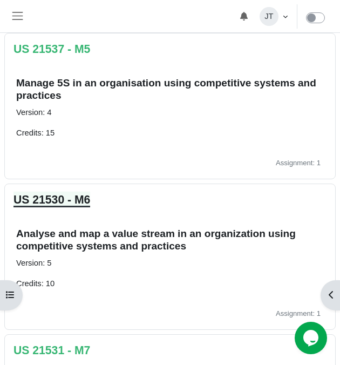
click at [76, 201] on link "US 21530 - M6" at bounding box center [51, 199] width 77 height 12
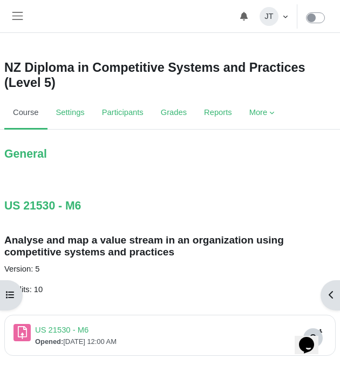
scroll to position [3, 0]
click at [74, 323] on div "Select activity US 21530 - M6 US 21530 - M6 Assignment Opened:" at bounding box center [169, 335] width 331 height 40
click at [74, 326] on link "US 21530 - M6 Assignment" at bounding box center [61, 329] width 53 height 9
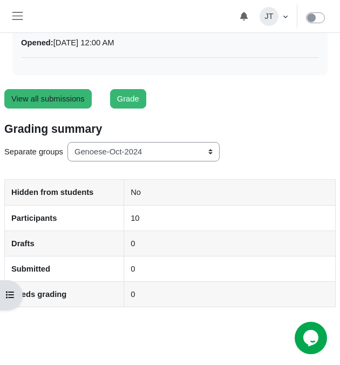
scroll to position [142, 0]
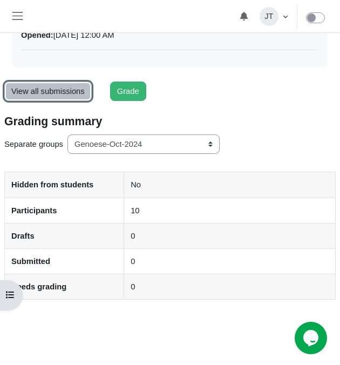
click at [71, 91] on link "View all submissions" at bounding box center [47, 90] width 87 height 19
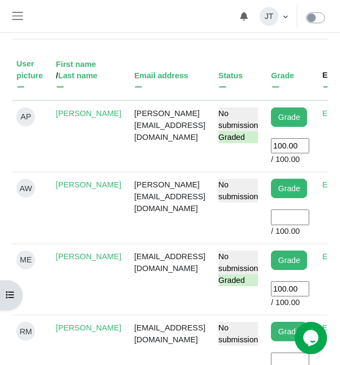
scroll to position [368, 0]
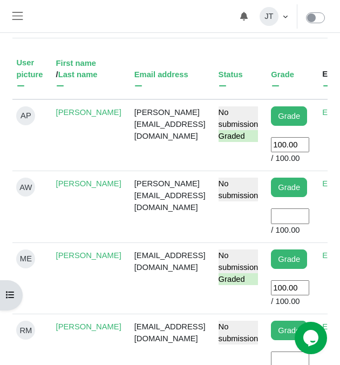
click at [287, 223] on input "User grade" at bounding box center [290, 215] width 38 height 15
type input "100"
click at [224, 237] on td "No submission" at bounding box center [238, 206] width 53 height 71
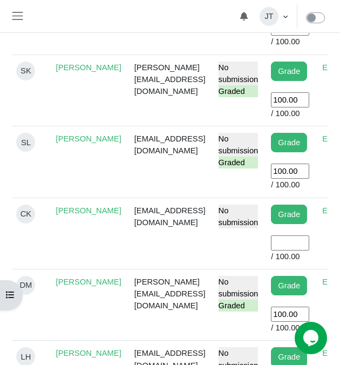
scroll to position [705, 0]
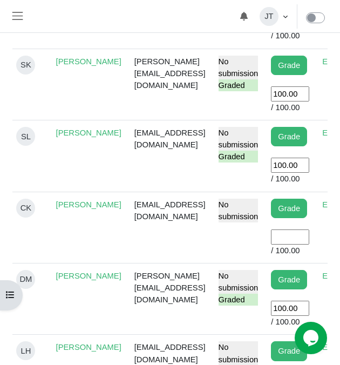
click at [294, 244] on input "User grade" at bounding box center [290, 236] width 38 height 15
type input "100"
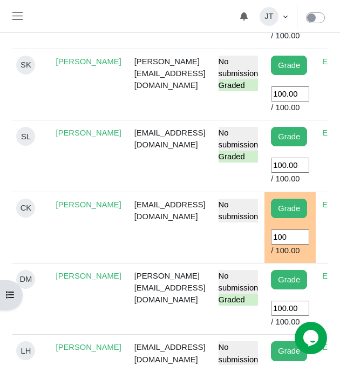
click at [197, 256] on td "Chelseakahu@gmail.com" at bounding box center [170, 227] width 84 height 71
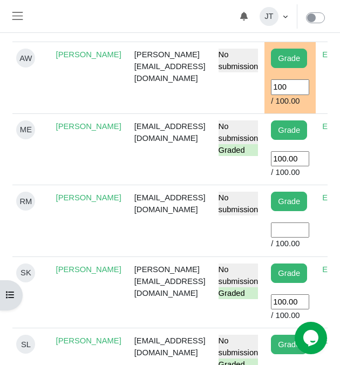
scroll to position [473, 0]
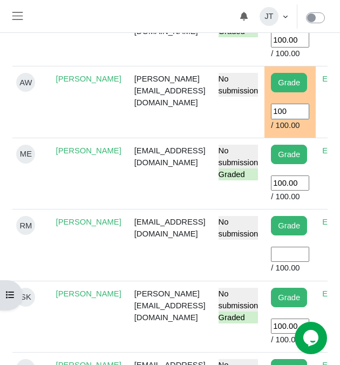
click at [285, 262] on input "User grade" at bounding box center [290, 254] width 38 height 15
type input "100"
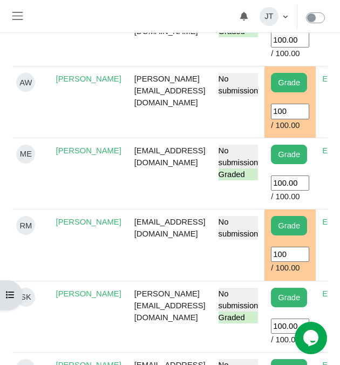
click at [170, 281] on td "r.monkey.rm@gmail.com" at bounding box center [170, 244] width 84 height 71
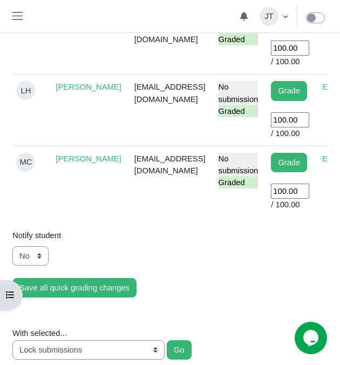
scroll to position [966, 0]
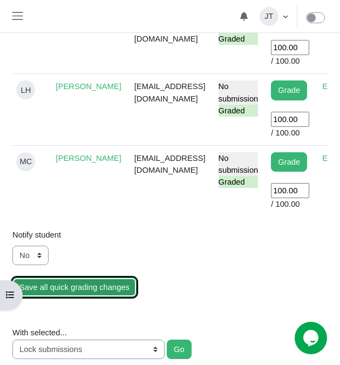
click at [61, 297] on input "Save all quick grading changes" at bounding box center [74, 286] width 124 height 19
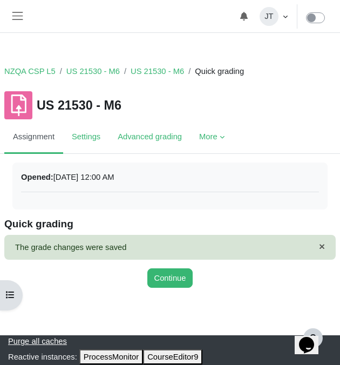
scroll to position [2, 0]
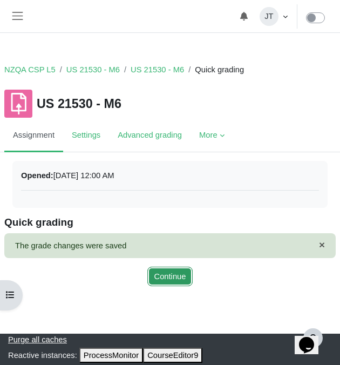
click at [182, 270] on button "Continue" at bounding box center [170, 275] width 46 height 19
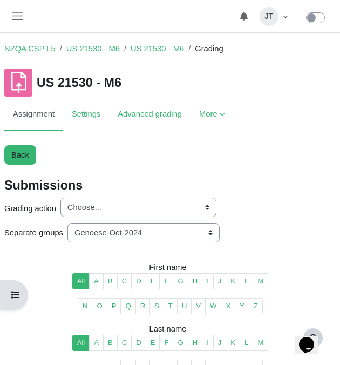
scroll to position [2, 0]
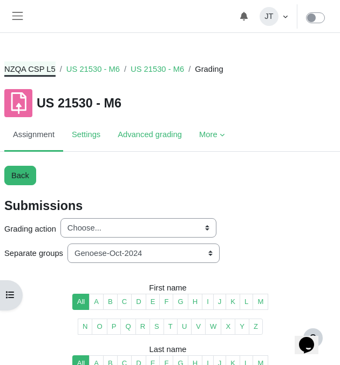
click at [35, 66] on link "NZQA CSP L5" at bounding box center [29, 69] width 51 height 12
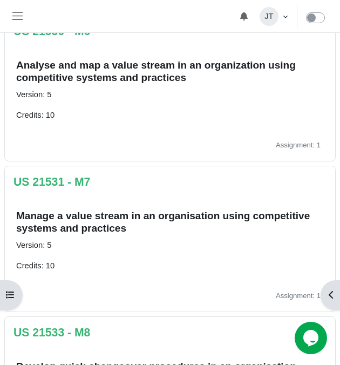
scroll to position [993, 0]
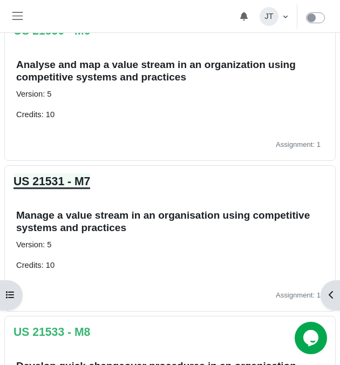
click at [73, 182] on link "US 21531 - M7" at bounding box center [51, 181] width 77 height 12
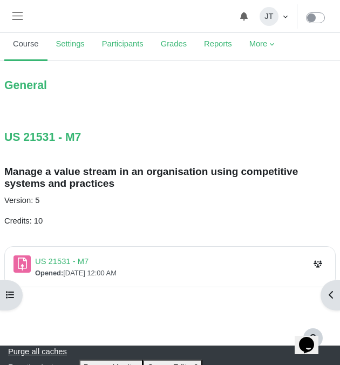
scroll to position [80, 0]
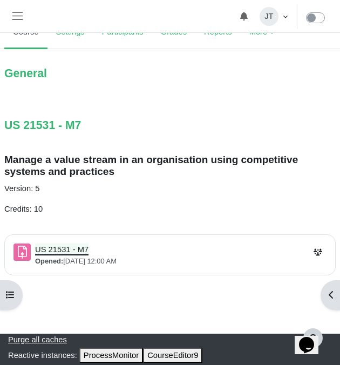
click at [63, 248] on link "US 21531 - M7 Assignment" at bounding box center [61, 249] width 53 height 9
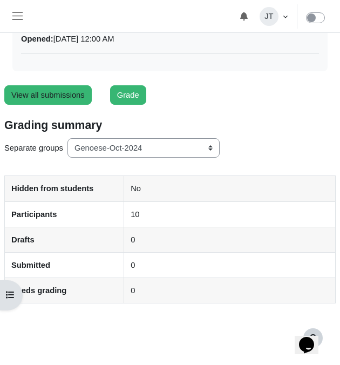
scroll to position [148, 0]
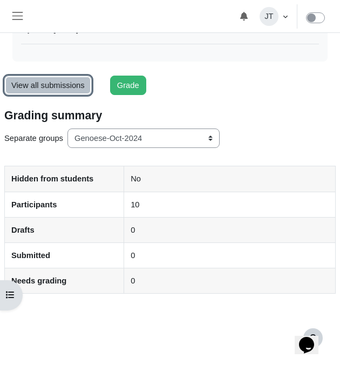
click at [51, 84] on link "View all submissions" at bounding box center [47, 85] width 87 height 19
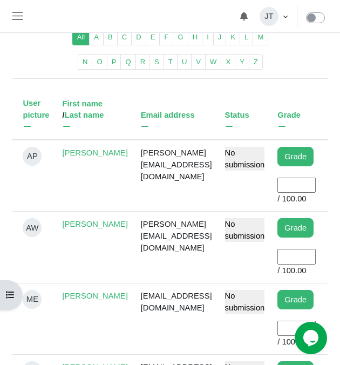
scroll to position [0, 37]
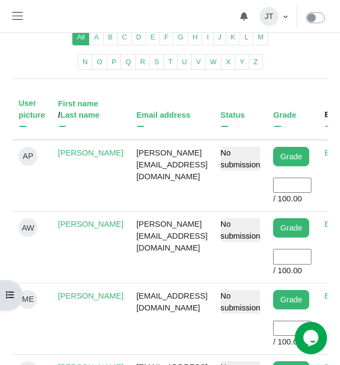
click at [286, 193] on input "User grade" at bounding box center [292, 184] width 38 height 15
type input "100"
click at [281, 264] on input "User grade" at bounding box center [292, 256] width 38 height 15
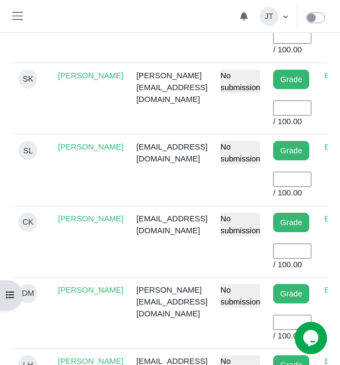
scroll to position [696, 0]
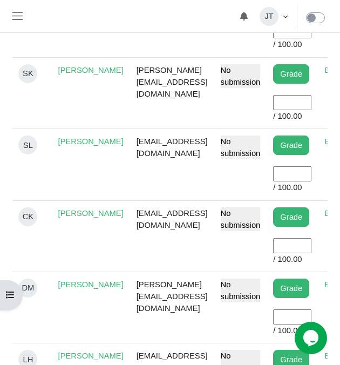
type input "100"
click at [282, 253] on input "User grade" at bounding box center [292, 245] width 38 height 15
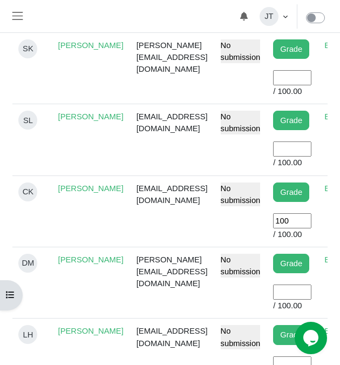
scroll to position [731, 0]
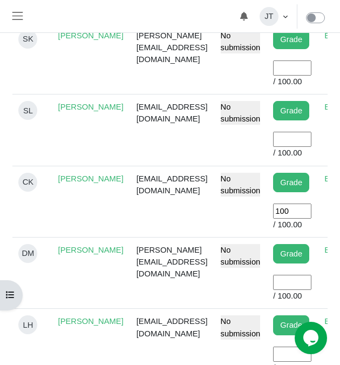
type input "100"
click at [288, 290] on input "User grade" at bounding box center [292, 282] width 38 height 15
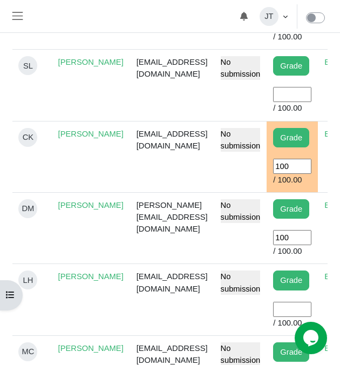
scroll to position [811, 0]
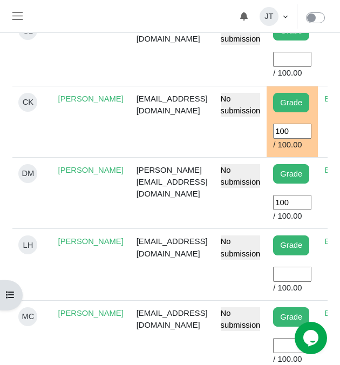
type input "100"
click at [289, 282] on input "User grade" at bounding box center [292, 273] width 38 height 15
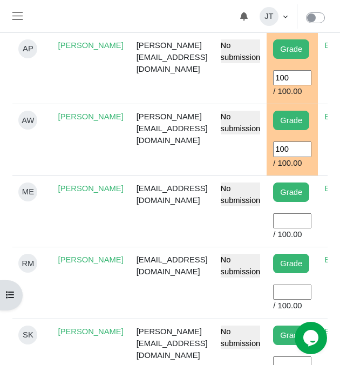
scroll to position [435, 0]
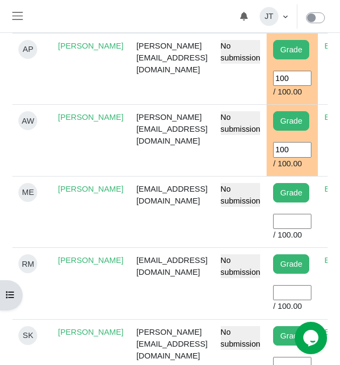
type input "100"
click at [289, 229] on input "User grade" at bounding box center [292, 221] width 38 height 15
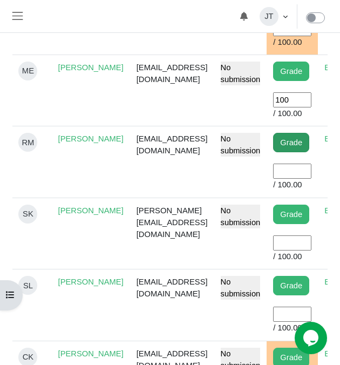
scroll to position [562, 0]
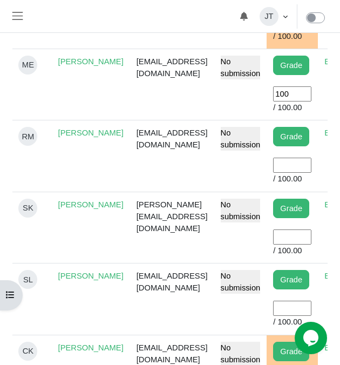
type input "100"
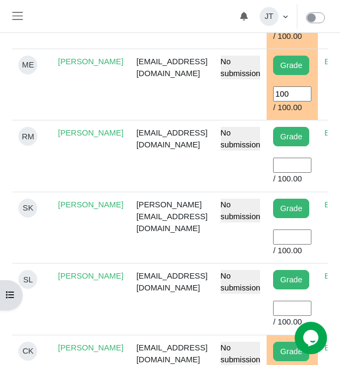
click at [294, 173] on input "User grade" at bounding box center [292, 165] width 38 height 15
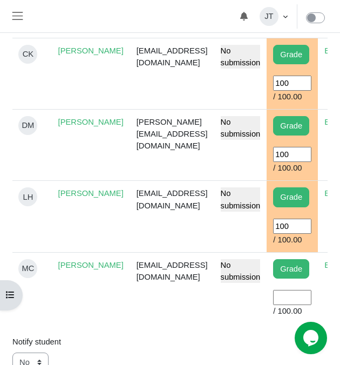
scroll to position [863, 0]
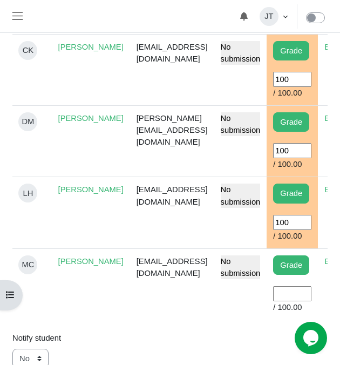
click at [281, 301] on input "User grade" at bounding box center [292, 293] width 38 height 15
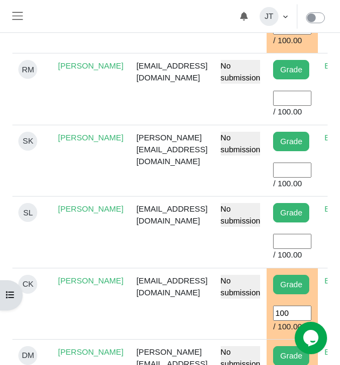
scroll to position [627, 0]
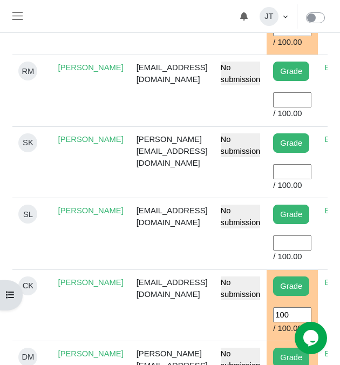
type input "100"
click at [293, 106] on input "User grade" at bounding box center [292, 99] width 38 height 15
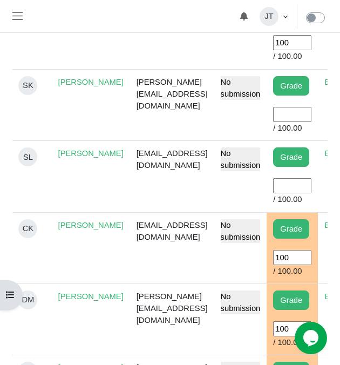
scroll to position [686, 0]
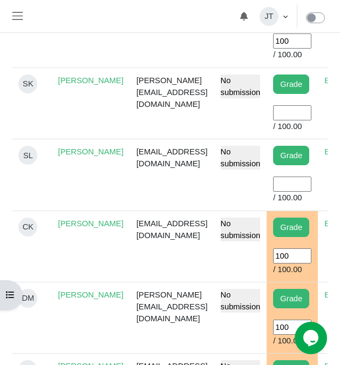
type input "100"
click at [290, 120] on input "User grade" at bounding box center [292, 112] width 38 height 15
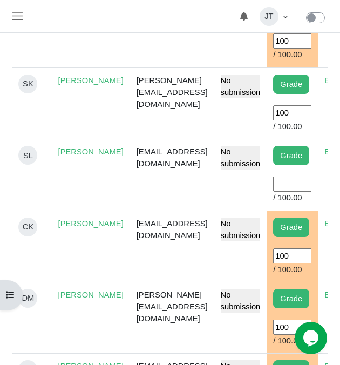
type input "100"
click at [283, 189] on input "User grade" at bounding box center [292, 183] width 38 height 15
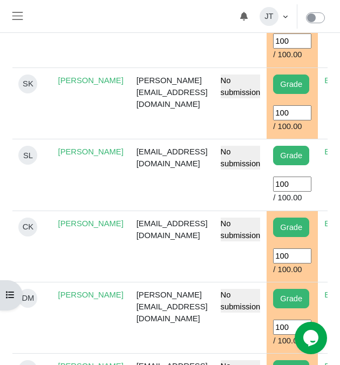
type input "100"
click at [224, 203] on td "No submission" at bounding box center [240, 174] width 53 height 71
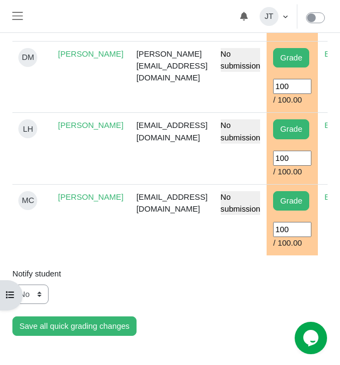
scroll to position [946, 0]
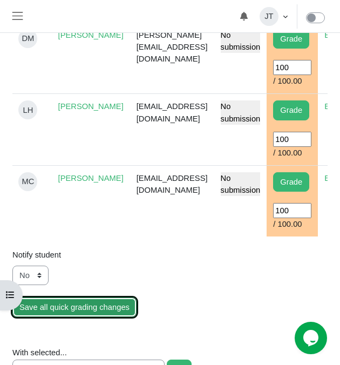
click at [64, 317] on input "Save all quick grading changes" at bounding box center [74, 306] width 124 height 19
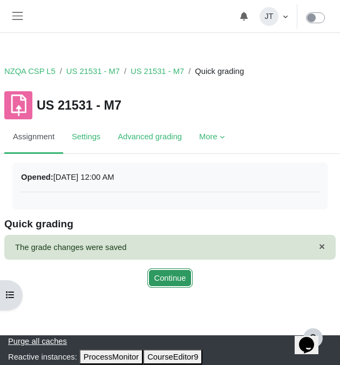
click at [168, 284] on button "Continue" at bounding box center [170, 277] width 46 height 19
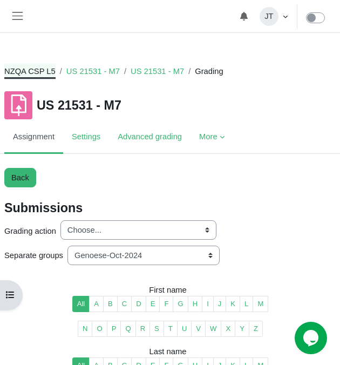
click at [44, 72] on link "NZQA CSP L5" at bounding box center [29, 71] width 51 height 12
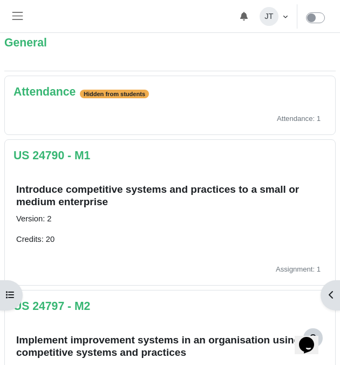
scroll to position [118, 0]
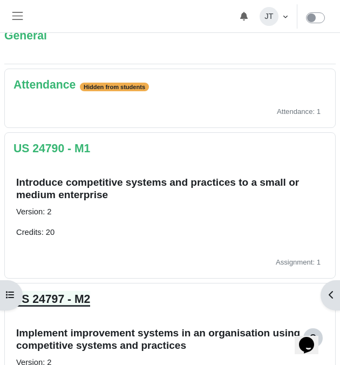
click at [54, 297] on link "US 24797 - M2" at bounding box center [51, 298] width 77 height 12
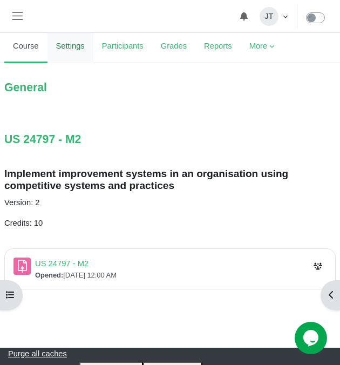
scroll to position [80, 0]
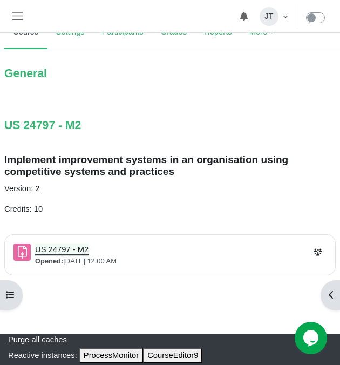
click at [64, 250] on link "US 24797 - M2 Assignment" at bounding box center [61, 249] width 53 height 9
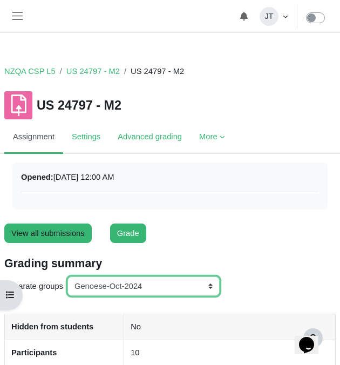
click at [128, 286] on select "All participants ANZ Pharma-Jan-2025 CapitalPrecut-Nov-2023 Chantal-June-2024 C…" at bounding box center [143, 285] width 152 height 19
select select "163"
click at [69, 276] on select "All participants ANZ Pharma-Jan-2025 CapitalPrecut-Nov-2023 Chantal-June-2024 C…" at bounding box center [143, 285] width 152 height 19
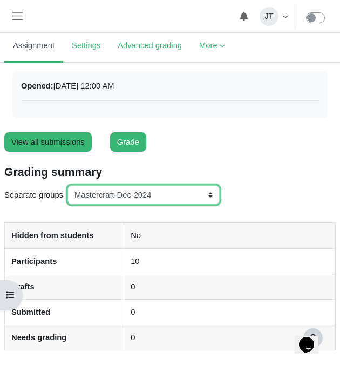
scroll to position [92, 0]
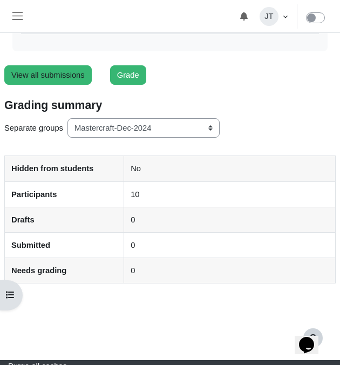
scroll to position [159, 0]
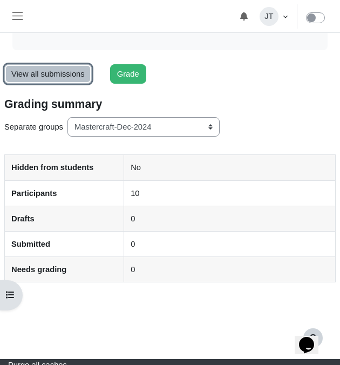
click at [52, 76] on link "View all submissions" at bounding box center [47, 73] width 87 height 19
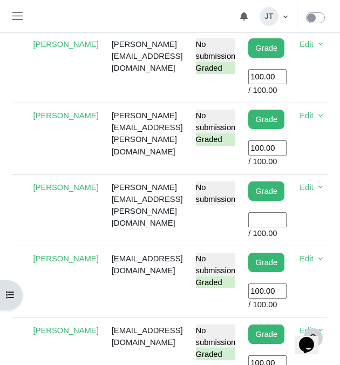
scroll to position [0, 86]
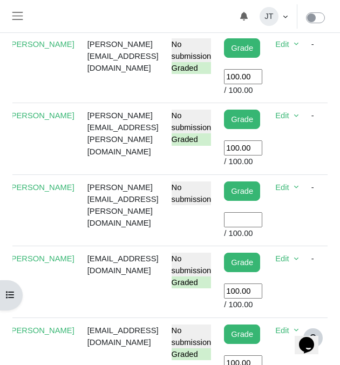
click at [262, 223] on input "User grade" at bounding box center [243, 219] width 38 height 15
type input "100"
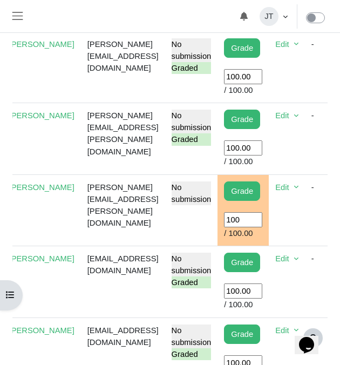
click at [165, 229] on td "debbie.cox@mastercraft.co.nz" at bounding box center [123, 209] width 84 height 71
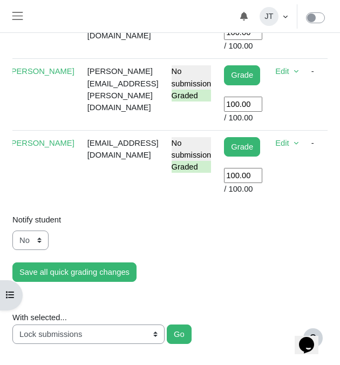
scroll to position [975, 0]
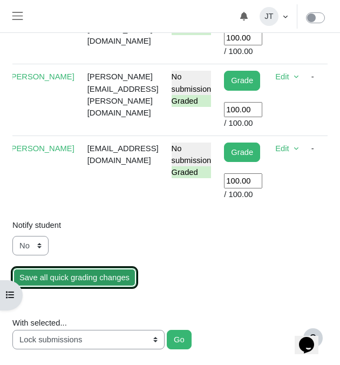
click at [55, 280] on input "Save all quick grading changes" at bounding box center [74, 277] width 124 height 19
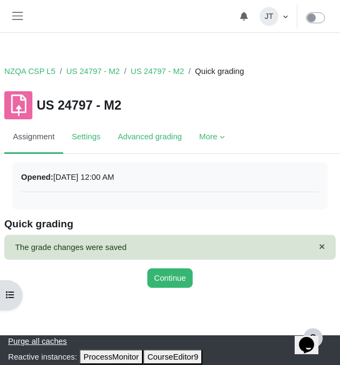
scroll to position [2, 0]
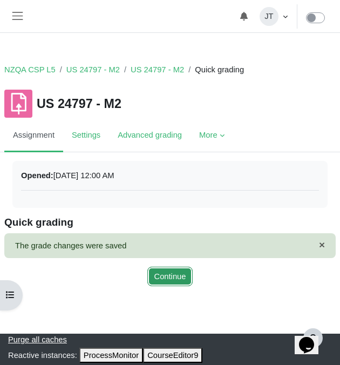
click at [166, 269] on button "Continue" at bounding box center [170, 275] width 46 height 19
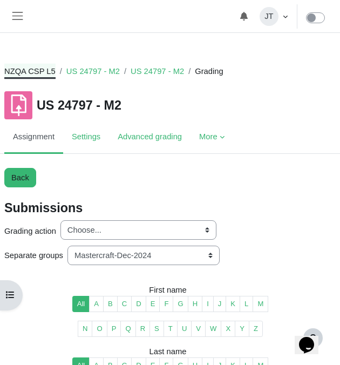
click at [46, 71] on link "NZQA CSP L5" at bounding box center [29, 71] width 51 height 12
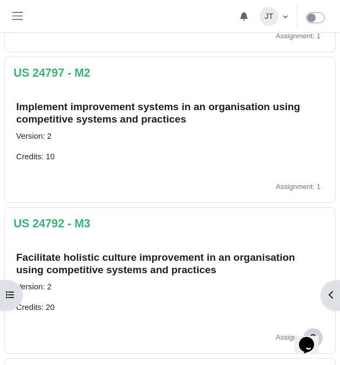
scroll to position [365, 0]
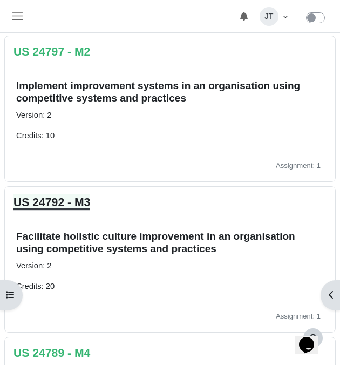
click at [88, 201] on link "US 24792 - M3" at bounding box center [51, 202] width 77 height 12
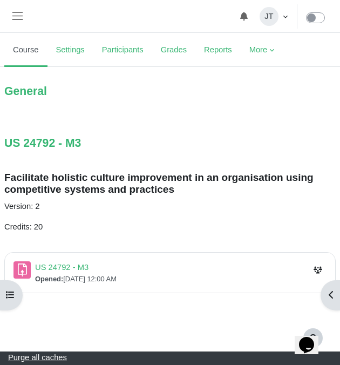
scroll to position [80, 0]
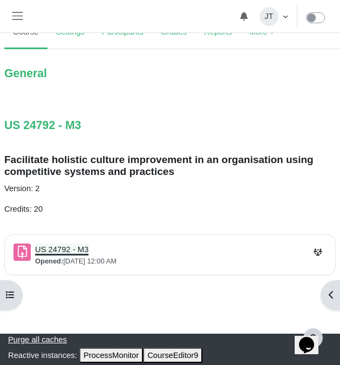
click at [76, 249] on link "US 24792 - M3 Assignment" at bounding box center [61, 249] width 53 height 9
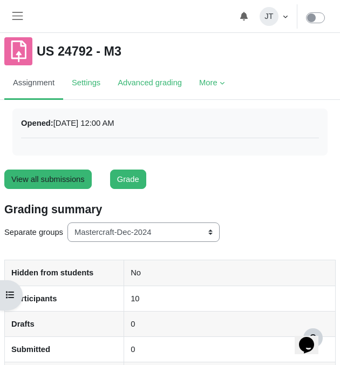
scroll to position [70, 0]
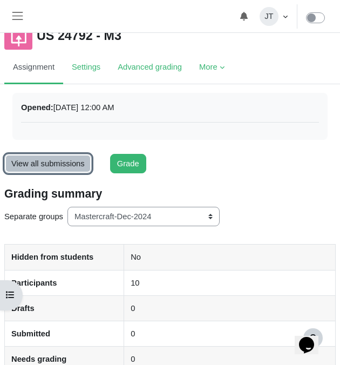
click at [46, 166] on link "View all submissions" at bounding box center [47, 163] width 87 height 19
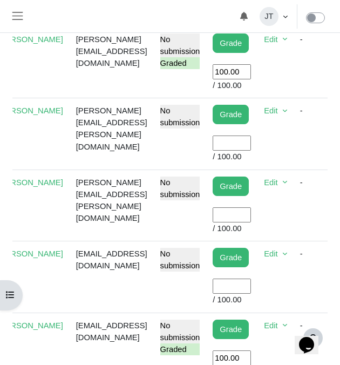
scroll to position [0, 103]
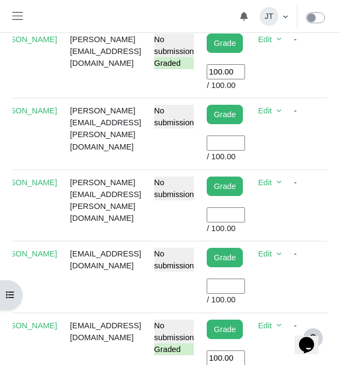
click at [245, 288] on input "User grade" at bounding box center [226, 285] width 38 height 15
type input "100"
click at [148, 291] on td "cvartan1@gmail.com" at bounding box center [106, 276] width 84 height 71
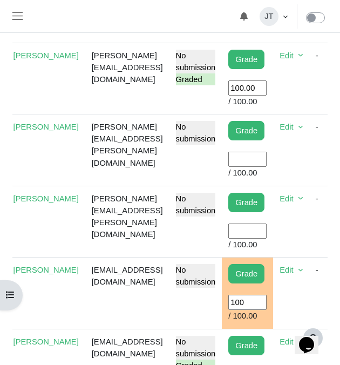
scroll to position [556, 0]
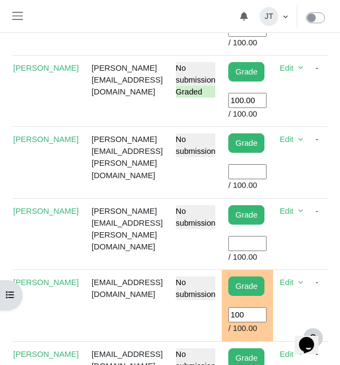
click at [266, 174] on input "User grade" at bounding box center [247, 171] width 38 height 15
type input "100"
click at [169, 180] on td "dan.slagter@mastercraft.co.nz" at bounding box center [127, 162] width 84 height 71
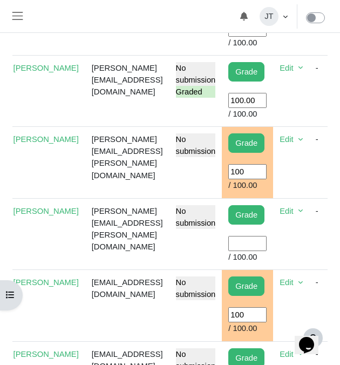
click at [266, 243] on input "User grade" at bounding box center [247, 243] width 38 height 15
type input "100"
click at [169, 257] on td "[PERSON_NAME][EMAIL_ADDRESS][PERSON_NAME][DOMAIN_NAME]" at bounding box center [127, 233] width 84 height 71
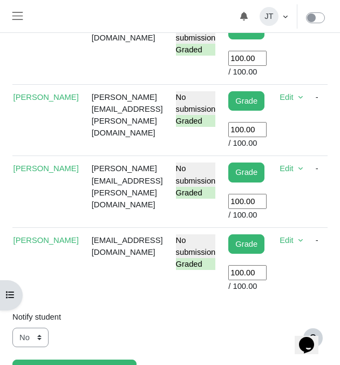
scroll to position [922, 0]
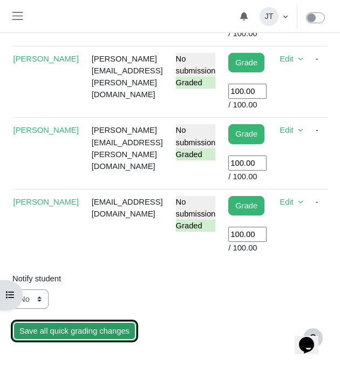
click at [62, 334] on input "Save all quick grading changes" at bounding box center [74, 330] width 124 height 19
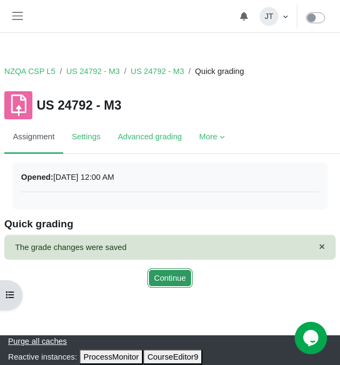
click at [176, 269] on button "Continue" at bounding box center [170, 277] width 46 height 19
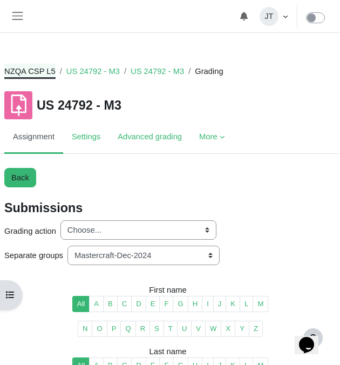
click at [42, 68] on link "NZQA CSP L5" at bounding box center [29, 71] width 51 height 12
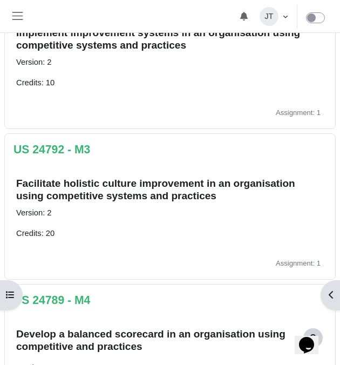
scroll to position [433, 0]
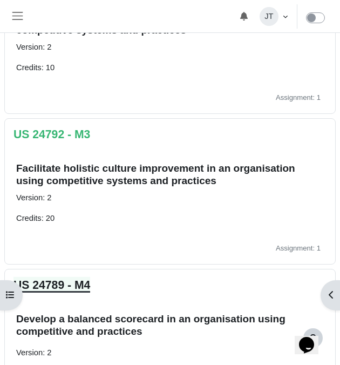
click at [85, 285] on link "US 24789 - M4" at bounding box center [51, 284] width 77 height 12
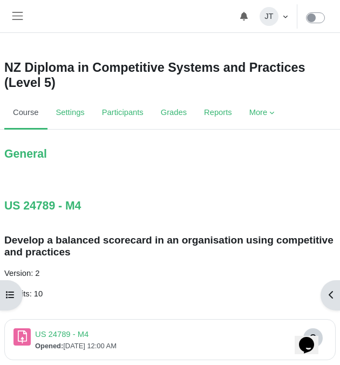
scroll to position [85, 0]
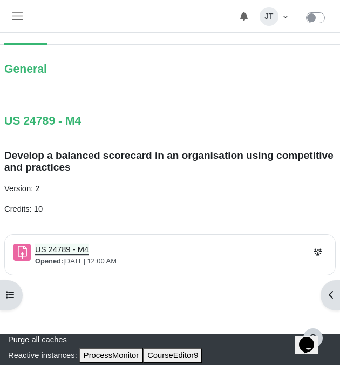
click at [74, 250] on link "US 24789 - M4 Assignment" at bounding box center [61, 249] width 53 height 9
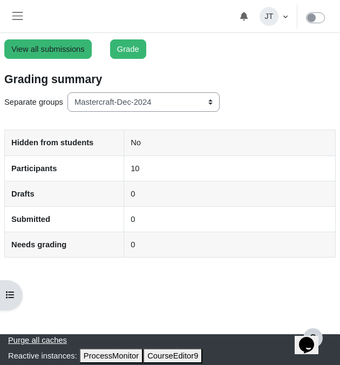
scroll to position [184, 0]
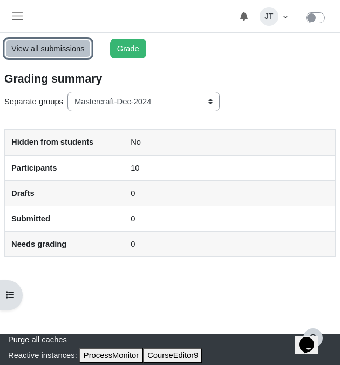
click at [54, 54] on link "View all submissions" at bounding box center [47, 48] width 87 height 19
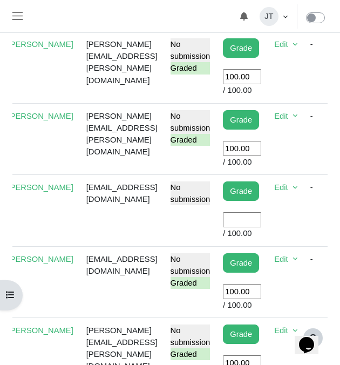
scroll to position [0, 91]
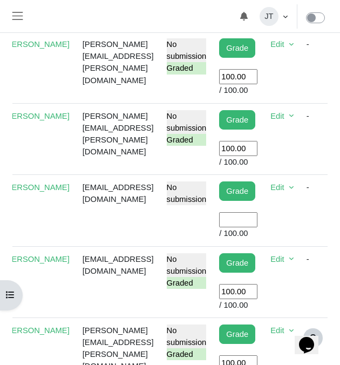
click at [257, 227] on input "User grade" at bounding box center [238, 219] width 38 height 15
type input "100"
click at [160, 246] on td "cvartan1@gmail.com" at bounding box center [118, 210] width 84 height 71
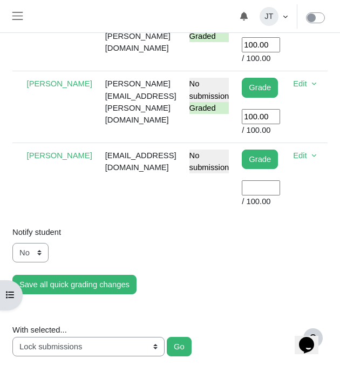
scroll to position [969, 0]
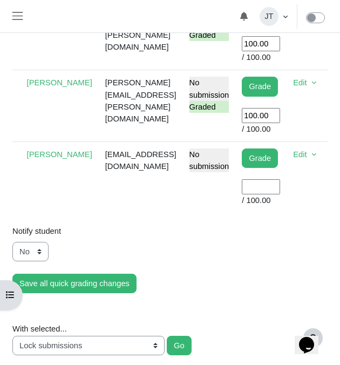
click at [280, 194] on input "User grade" at bounding box center [261, 186] width 38 height 15
type input "100"
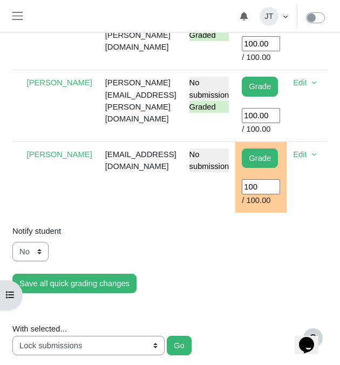
click at [183, 213] on td "erinliousereynolds@outlook.com" at bounding box center [141, 176] width 84 height 71
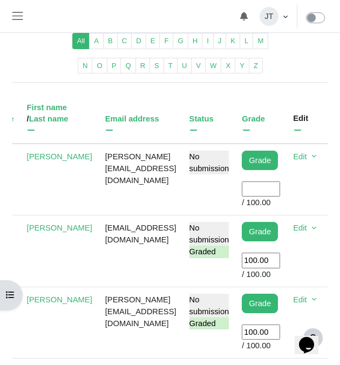
scroll to position [267, 0]
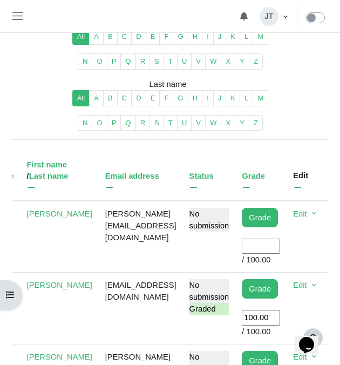
click at [280, 243] on input "User grade" at bounding box center [261, 245] width 38 height 15
type input "100"
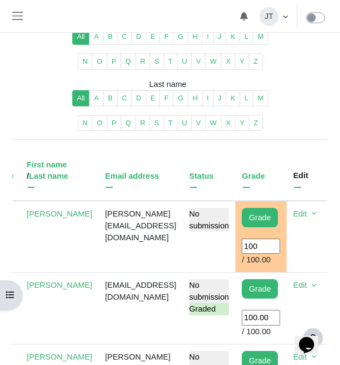
click at [183, 262] on td "nigel.dickson@mastercraft.co.nz" at bounding box center [141, 237] width 84 height 72
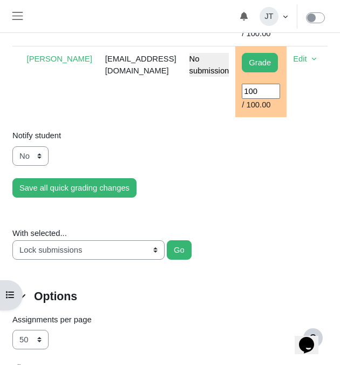
scroll to position [1075, 0]
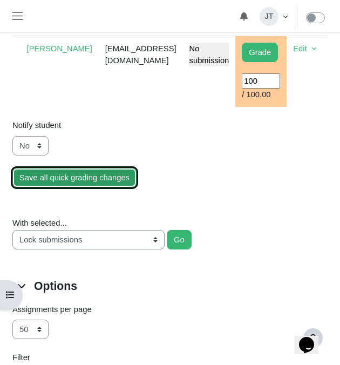
click at [65, 187] on input "Save all quick grading changes" at bounding box center [74, 177] width 124 height 19
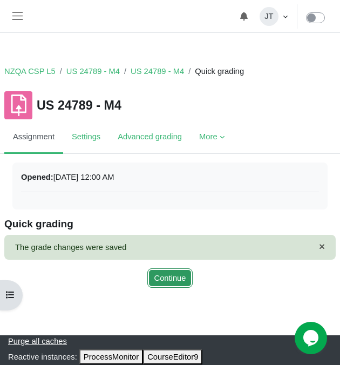
click at [166, 282] on button "Continue" at bounding box center [170, 277] width 46 height 19
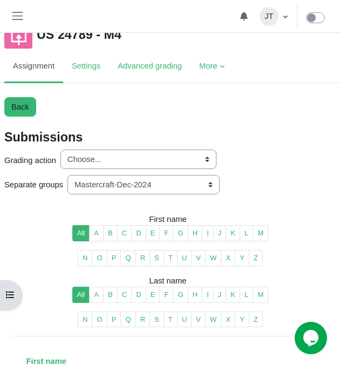
scroll to position [14, 0]
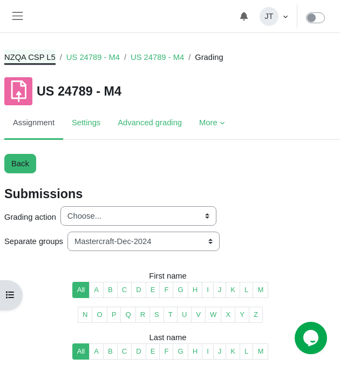
click at [44, 58] on link "NZQA CSP L5" at bounding box center [29, 57] width 51 height 12
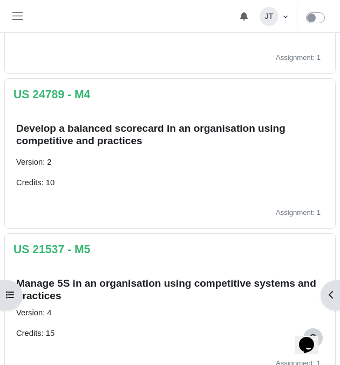
scroll to position [625, 0]
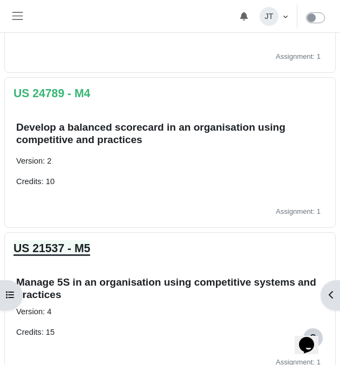
click at [78, 252] on link "US 21537 - M5" at bounding box center [51, 248] width 77 height 12
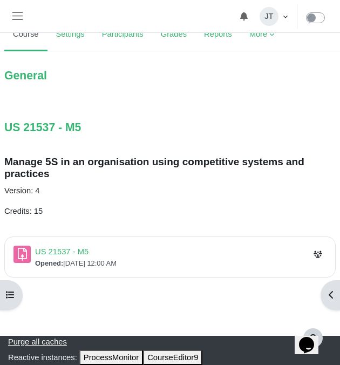
scroll to position [80, 0]
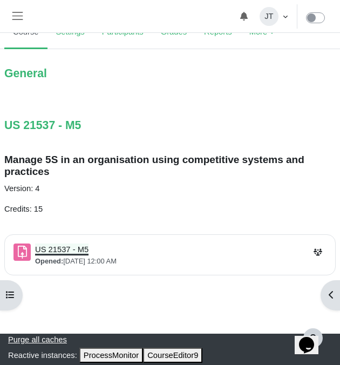
click at [76, 248] on link "US 21537 - M5 Assignment" at bounding box center [61, 249] width 53 height 9
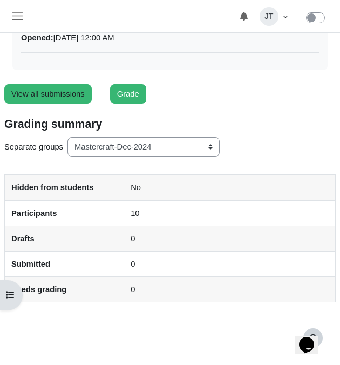
scroll to position [140, 0]
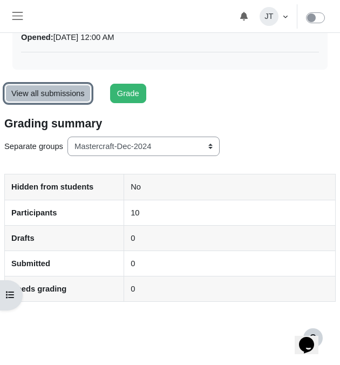
click at [51, 96] on link "View all submissions" at bounding box center [47, 93] width 87 height 19
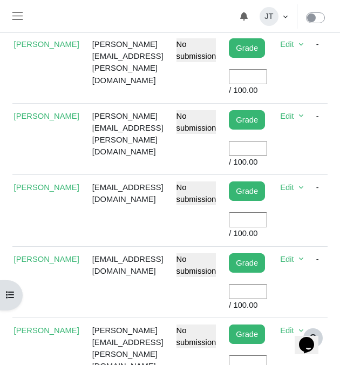
scroll to position [655, 0]
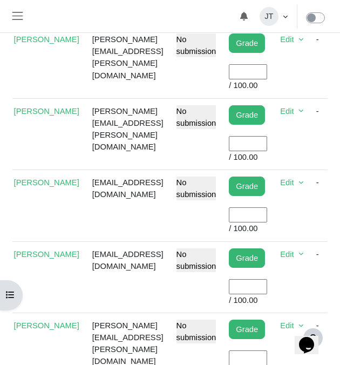
click at [267, 218] on input "User grade" at bounding box center [248, 214] width 38 height 15
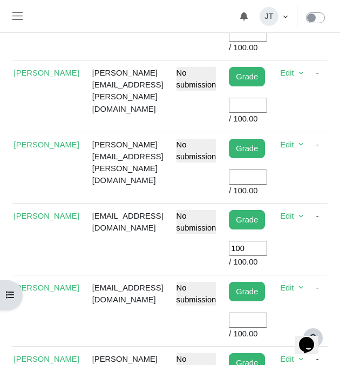
scroll to position [621, 0]
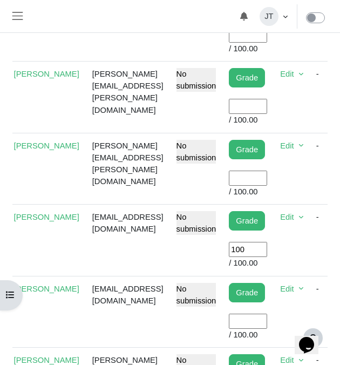
type input "100"
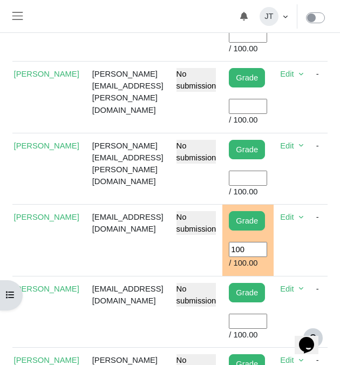
click at [267, 101] on input "User grade" at bounding box center [248, 106] width 38 height 15
type input "100"
click at [267, 175] on input "User grade" at bounding box center [248, 177] width 38 height 15
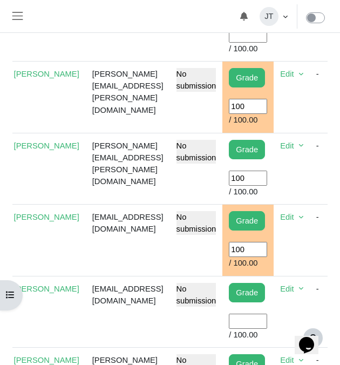
type input "100"
click at [170, 185] on td "debbie.cox@mastercraft.co.nz" at bounding box center [128, 168] width 84 height 71
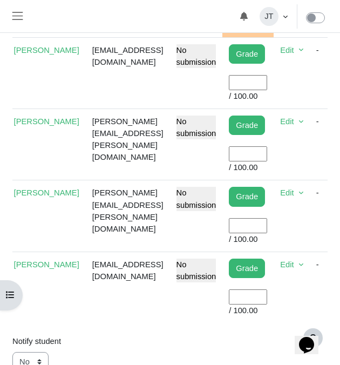
scroll to position [879, 0]
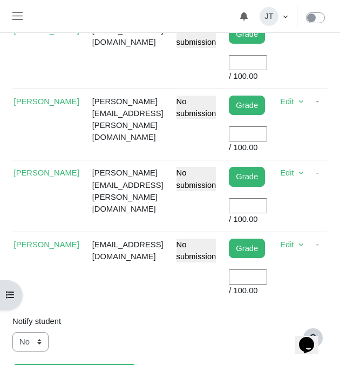
click at [267, 277] on input "User grade" at bounding box center [248, 276] width 38 height 15
type input "100"
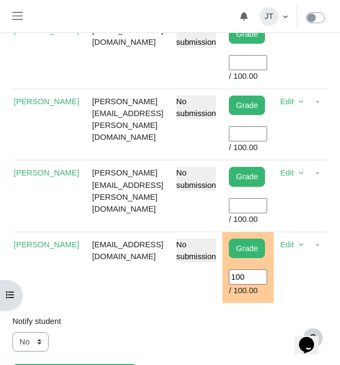
click at [175, 318] on div "Notify student" at bounding box center [169, 321] width 331 height 20
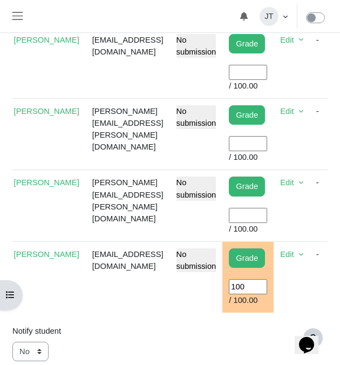
click at [267, 220] on input "User grade" at bounding box center [248, 215] width 38 height 15
type input "100"
click at [142, 201] on td "iain.macintyre@matercraft.co.nz" at bounding box center [128, 205] width 84 height 71
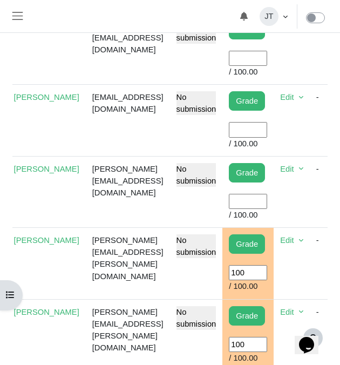
scroll to position [452, 0]
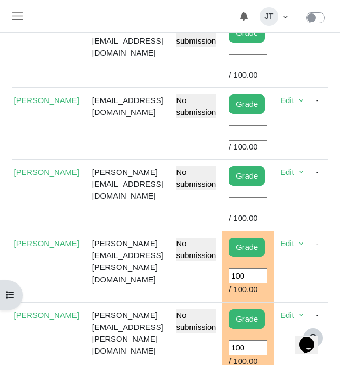
click at [267, 132] on input "User grade" at bounding box center [248, 132] width 38 height 15
type input "100"
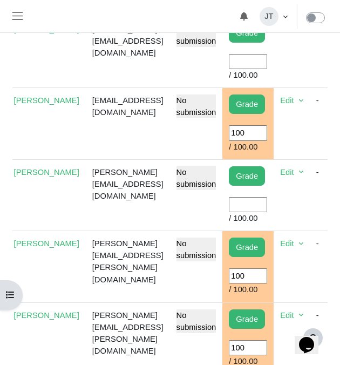
click at [151, 145] on td "[EMAIL_ADDRESS][DOMAIN_NAME]" at bounding box center [128, 123] width 84 height 71
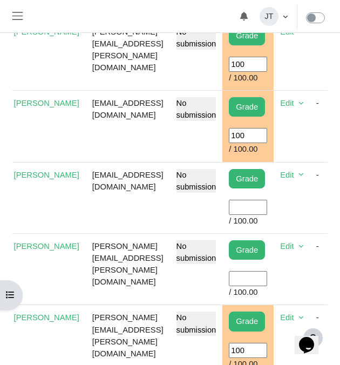
scroll to position [744, 0]
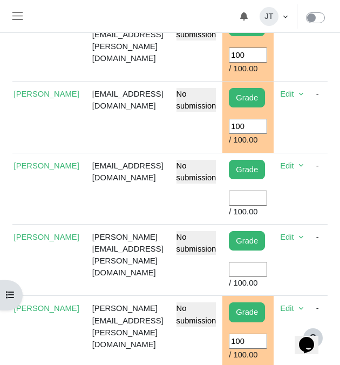
click at [267, 274] on input "User grade" at bounding box center [248, 269] width 38 height 15
type input "100"
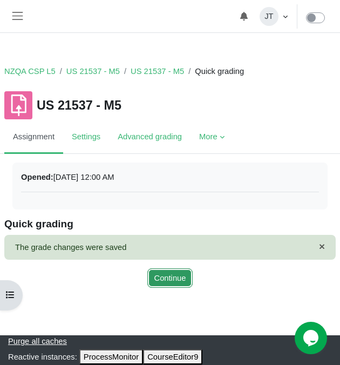
click at [170, 280] on button "Continue" at bounding box center [170, 277] width 46 height 19
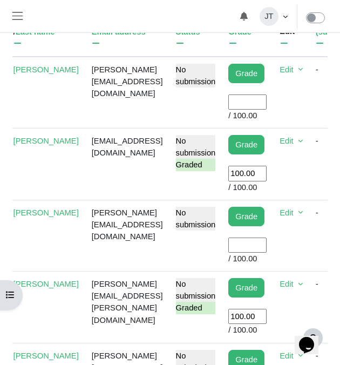
scroll to position [0, 83]
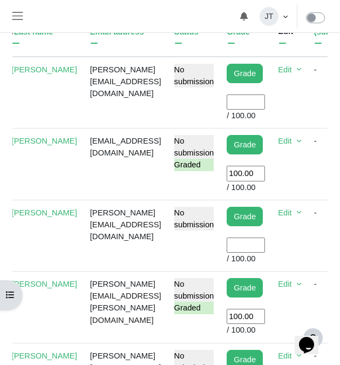
click at [265, 101] on input "User grade" at bounding box center [246, 101] width 38 height 15
type input "100"
click at [120, 106] on td "nigel.dickson@mastercraft.co.nz" at bounding box center [126, 93] width 84 height 72
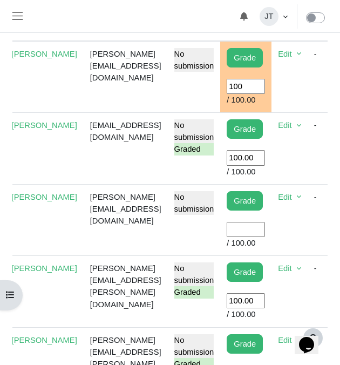
scroll to position [429, 0]
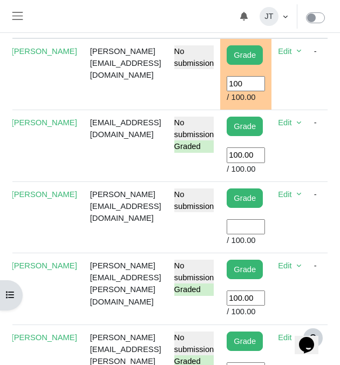
click at [265, 225] on input "User grade" at bounding box center [246, 226] width 38 height 15
type input "100"
click at [168, 249] on td "[PERSON_NAME][EMAIL_ADDRESS][DOMAIN_NAME]" at bounding box center [126, 216] width 84 height 71
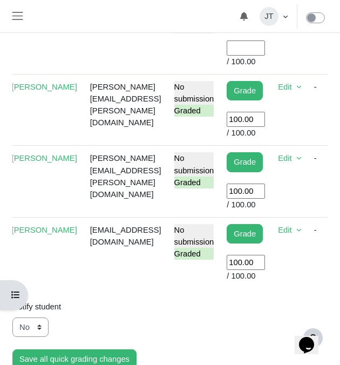
scroll to position [1221, 0]
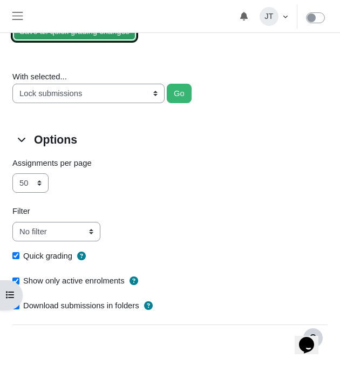
click at [83, 41] on input "Save all quick grading changes" at bounding box center [74, 31] width 124 height 19
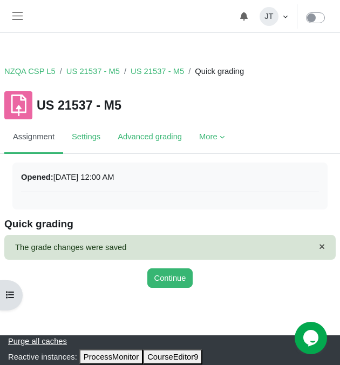
scroll to position [2, 0]
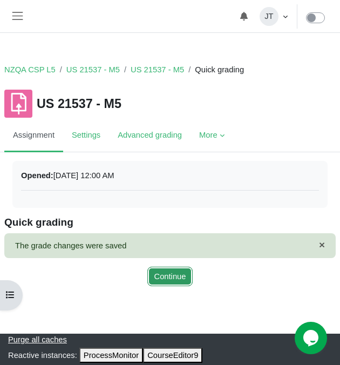
click at [176, 275] on button "Continue" at bounding box center [170, 275] width 46 height 19
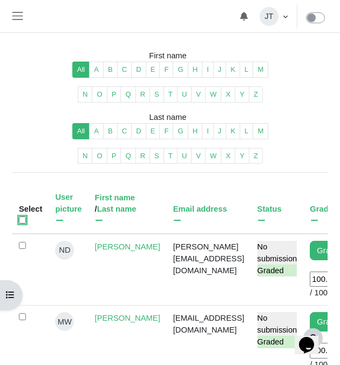
click at [22, 218] on input "Select all" at bounding box center [22, 219] width 7 height 7
checkbox input "true"
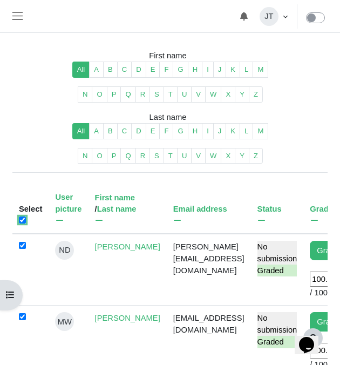
checkbox input "true"
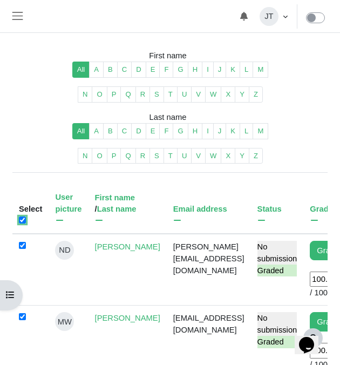
checkbox input "true"
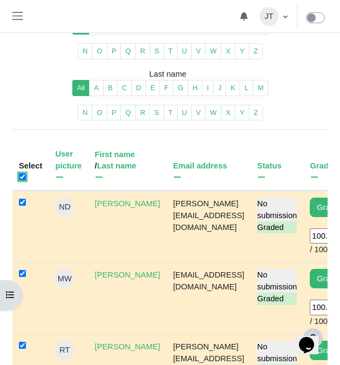
scroll to position [146, 0]
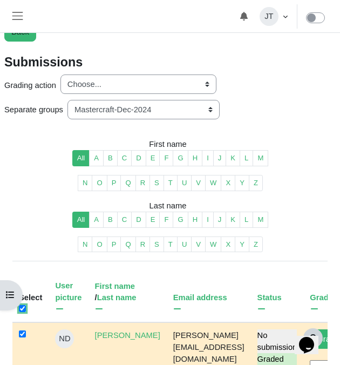
click at [24, 307] on input "Select all" at bounding box center [22, 308] width 7 height 7
checkbox input "false"
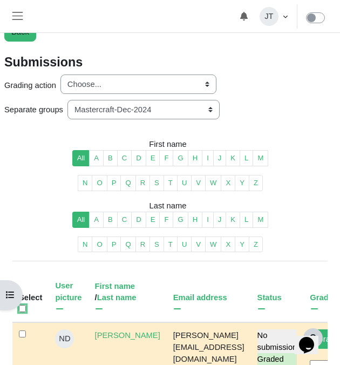
checkbox input "false"
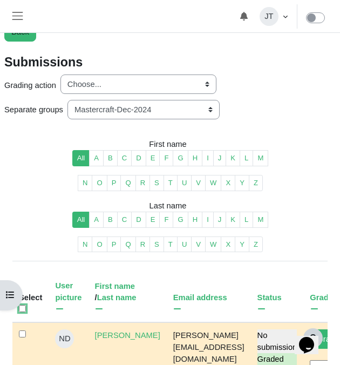
checkbox input "false"
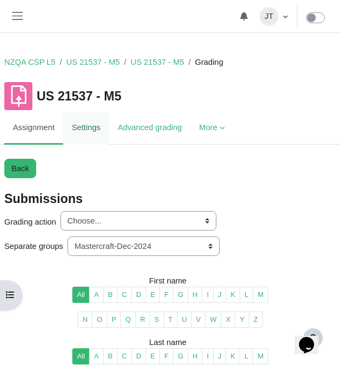
scroll to position [5, 0]
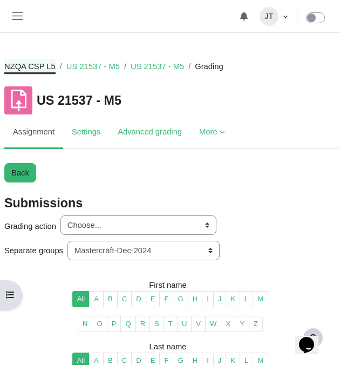
click at [45, 64] on link "NZQA CSP L5" at bounding box center [29, 66] width 51 height 12
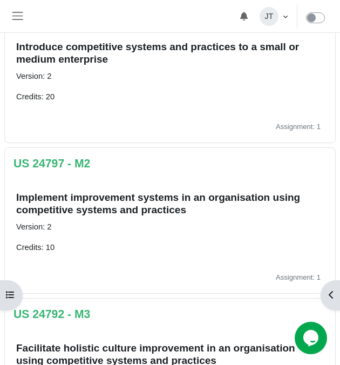
scroll to position [259, 0]
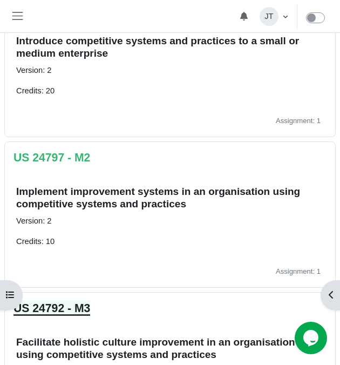
click at [65, 306] on link "US 24792 - M3" at bounding box center [51, 308] width 77 height 12
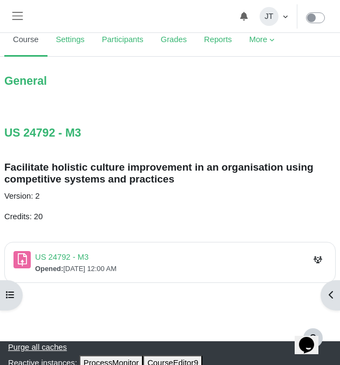
scroll to position [80, 0]
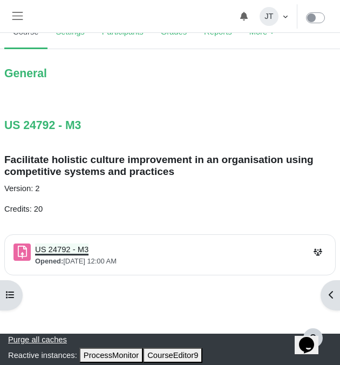
click at [67, 253] on link "US 24792 - M3 Assignment" at bounding box center [61, 249] width 53 height 9
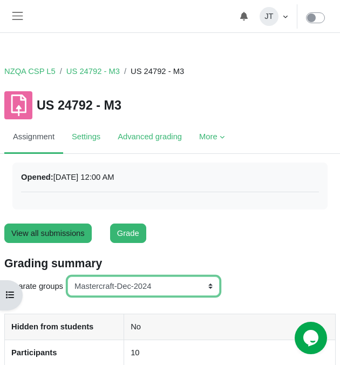
click at [130, 285] on select "All participants ANZ Pharma-Jan-2025 CapitalPrecut-Nov-2023 [PERSON_NAME]-June-…" at bounding box center [143, 285] width 152 height 19
select select "165"
click at [69, 276] on select "All participants ANZ Pharma-Jan-2025 CapitalPrecut-Nov-2023 [PERSON_NAME]-June-…" at bounding box center [143, 285] width 152 height 19
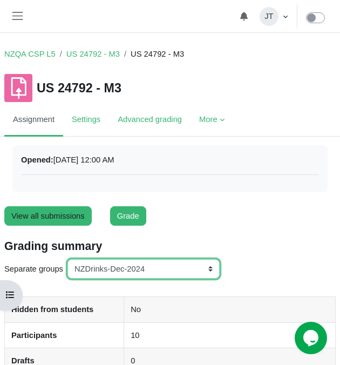
scroll to position [38, 0]
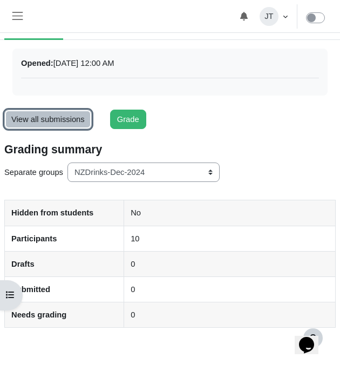
click at [51, 124] on link "View all submissions" at bounding box center [47, 119] width 87 height 19
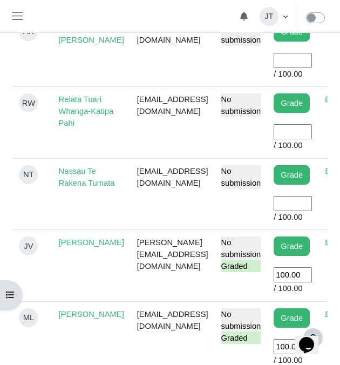
scroll to position [598, 0]
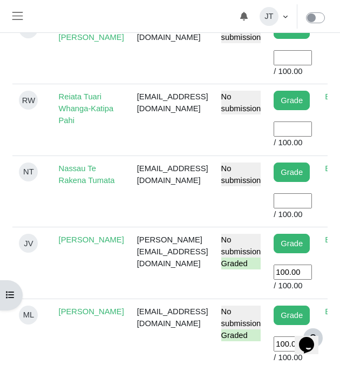
click at [280, 136] on input "User grade" at bounding box center [293, 128] width 38 height 15
type input "100"
click at [276, 208] on input "User grade" at bounding box center [293, 200] width 38 height 15
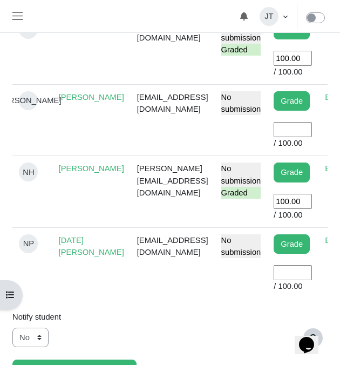
scroll to position [893, 0]
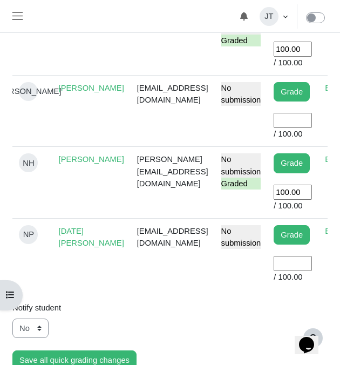
type input "100"
click at [281, 271] on input "User grade" at bounding box center [293, 263] width 38 height 15
type input "100"
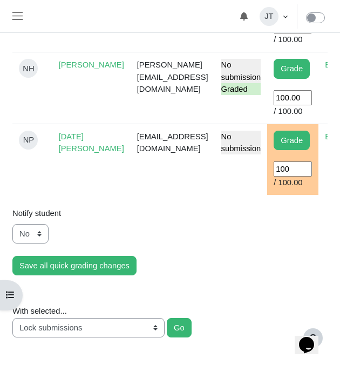
scroll to position [1015, 0]
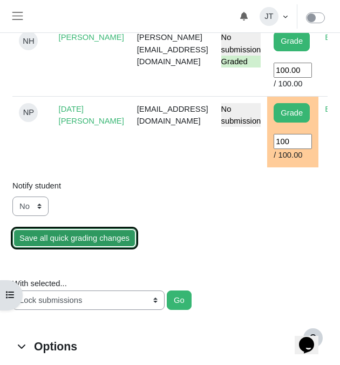
click at [96, 248] on input "Save all quick grading changes" at bounding box center [74, 237] width 124 height 19
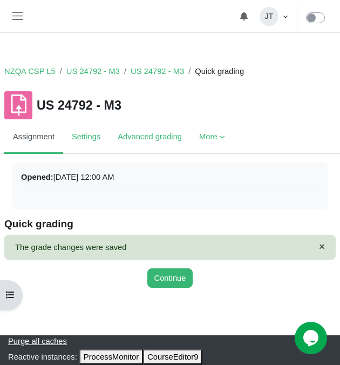
scroll to position [2, 0]
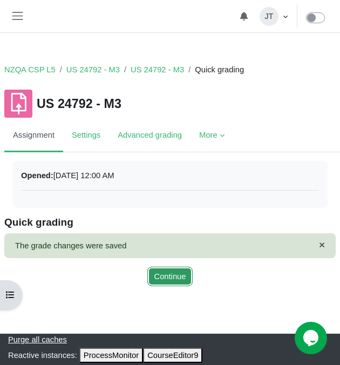
click at [152, 276] on button "Continue" at bounding box center [170, 275] width 46 height 19
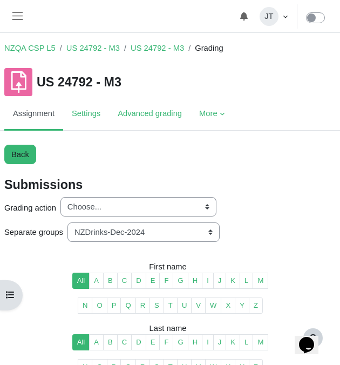
scroll to position [8, 0]
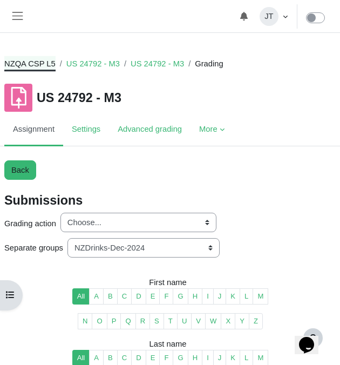
click at [51, 63] on link "NZQA CSP L5" at bounding box center [29, 64] width 51 height 12
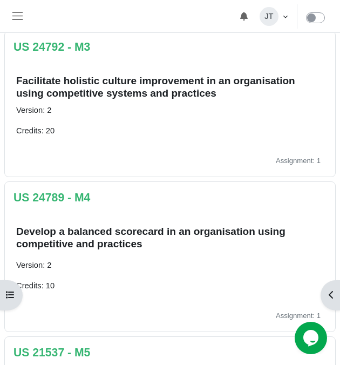
scroll to position [525, 0]
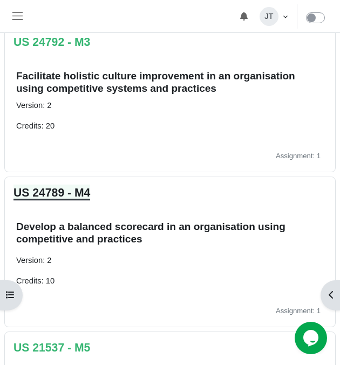
click at [73, 193] on link "US 24789 - M4" at bounding box center [51, 192] width 77 height 12
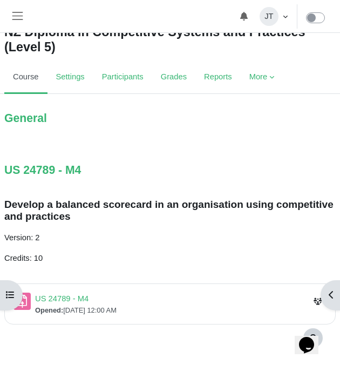
scroll to position [33, 0]
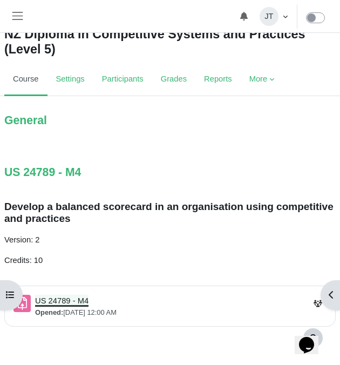
click at [52, 302] on link "US 24789 - M4 Assignment" at bounding box center [61, 300] width 53 height 9
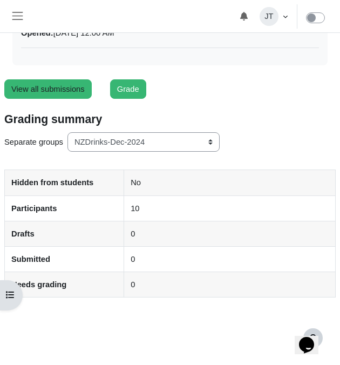
scroll to position [184, 0]
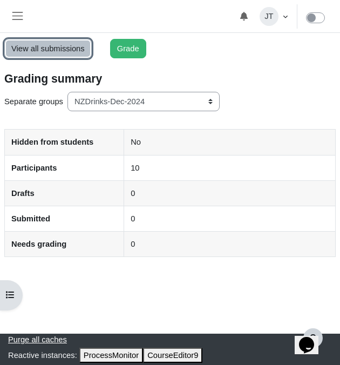
click at [71, 45] on link "View all submissions" at bounding box center [47, 48] width 87 height 19
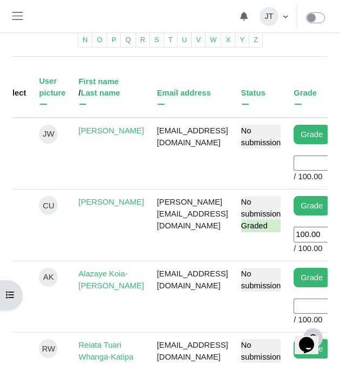
scroll to position [0, 19]
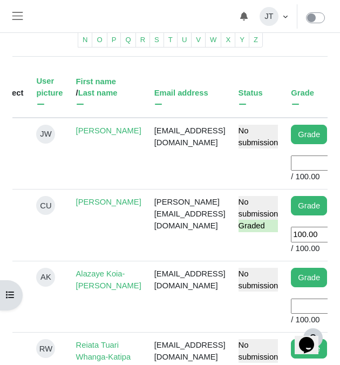
click at [298, 170] on input "User grade" at bounding box center [310, 162] width 38 height 15
type input "100"
click at [67, 189] on td "JW" at bounding box center [49, 154] width 39 height 72
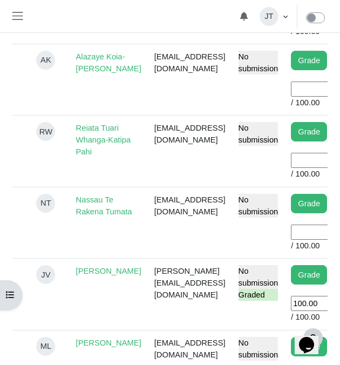
scroll to position [570, 0]
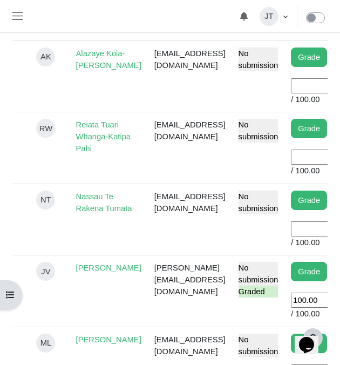
click at [292, 165] on input "User grade" at bounding box center [310, 156] width 38 height 15
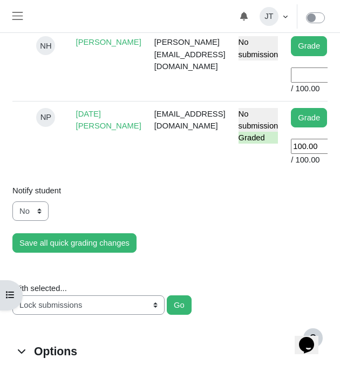
scroll to position [1015, 0]
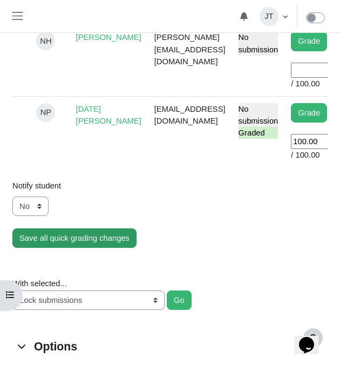
type input "100"
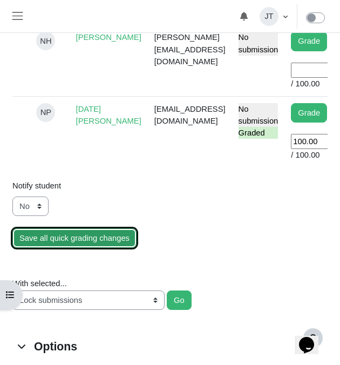
click at [44, 248] on input "Save all quick grading changes" at bounding box center [74, 237] width 124 height 19
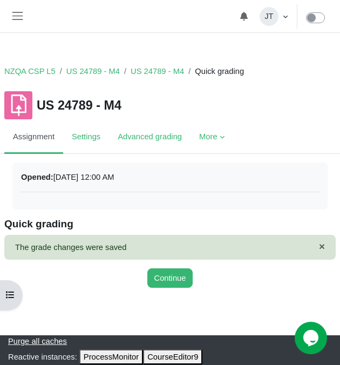
scroll to position [2, 0]
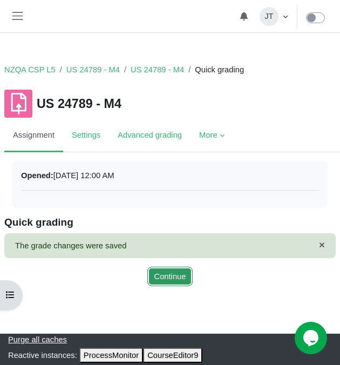
click at [160, 285] on button "Continue" at bounding box center [170, 275] width 46 height 19
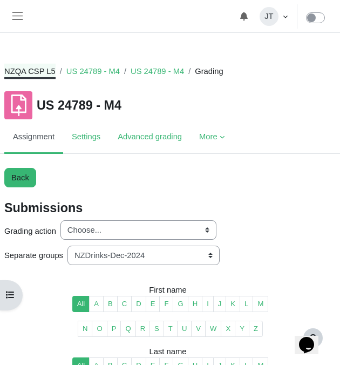
click at [37, 72] on link "NZQA CSP L5" at bounding box center [29, 71] width 51 height 12
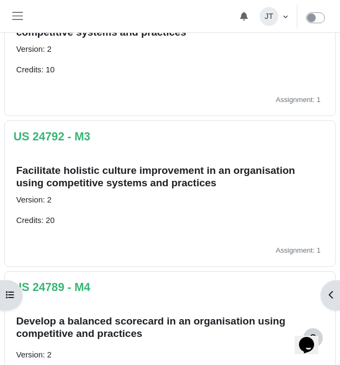
scroll to position [433, 0]
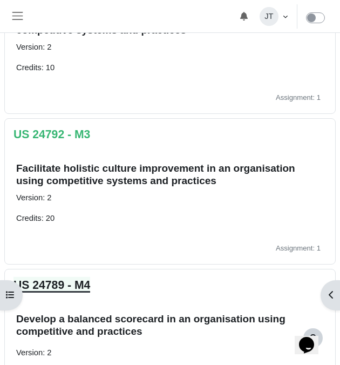
click at [79, 282] on link "US 24789 - M4" at bounding box center [51, 284] width 77 height 12
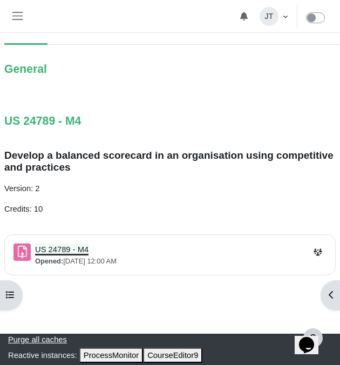
click at [64, 250] on link "US 24789 - M4 Assignment" at bounding box center [61, 249] width 53 height 9
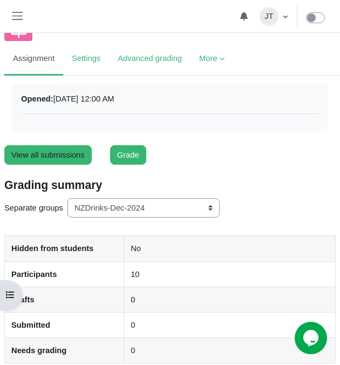
scroll to position [184, 0]
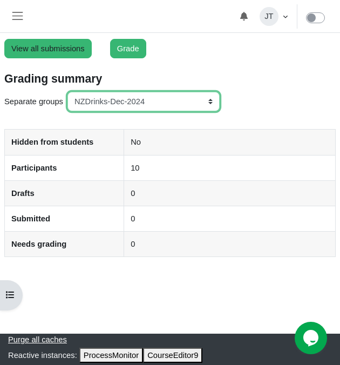
click at [126, 100] on select "All participants ANZ Pharma-Jan-2025 CapitalPrecut-Nov-2023 [PERSON_NAME]-June-…" at bounding box center [143, 101] width 152 height 19
select select "160"
click at [69, 92] on select "All participants ANZ Pharma-Jan-2025 CapitalPrecut-Nov-2023 [PERSON_NAME]-June-…" at bounding box center [143, 101] width 152 height 19
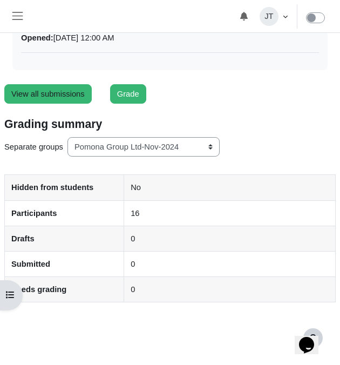
scroll to position [149, 0]
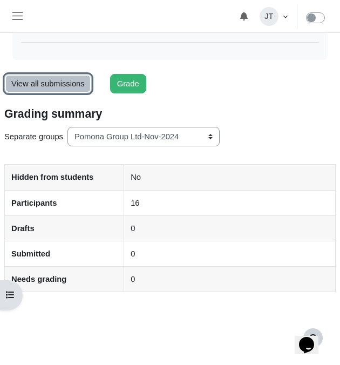
click at [61, 86] on link "View all submissions" at bounding box center [47, 83] width 87 height 19
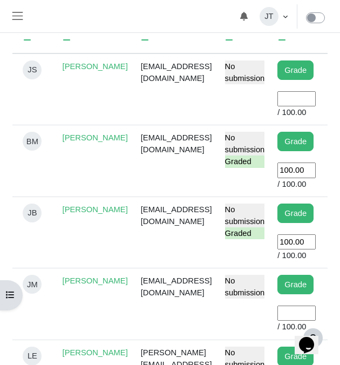
scroll to position [413, 0]
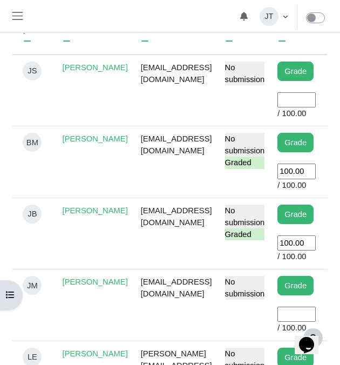
click at [315, 107] on input "User grade" at bounding box center [296, 99] width 38 height 15
type input "100"
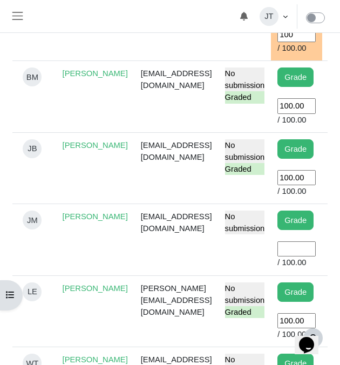
scroll to position [479, 0]
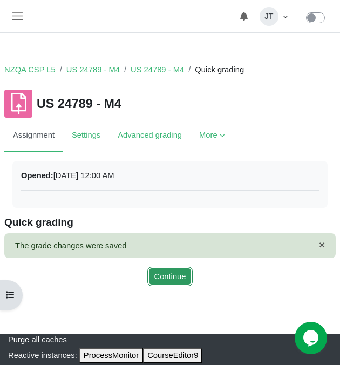
click at [171, 275] on button "Continue" at bounding box center [170, 275] width 46 height 19
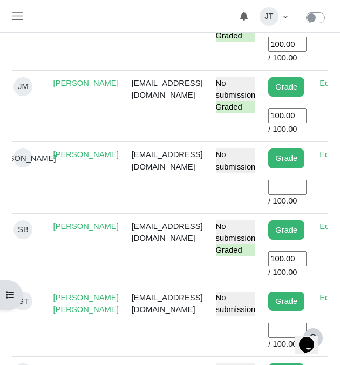
scroll to position [1041, 0]
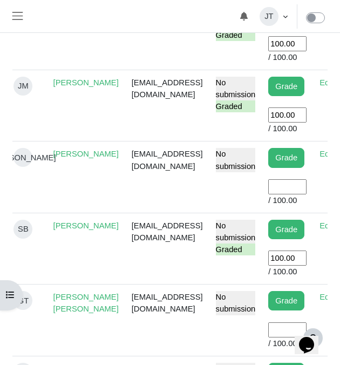
click at [306, 194] on input "User grade" at bounding box center [287, 186] width 38 height 15
type input "100"
click at [250, 213] on td "No submission" at bounding box center [235, 176] width 53 height 71
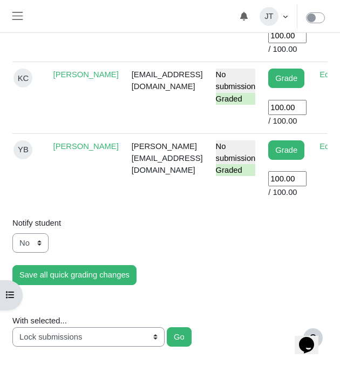
scroll to position [1407, 0]
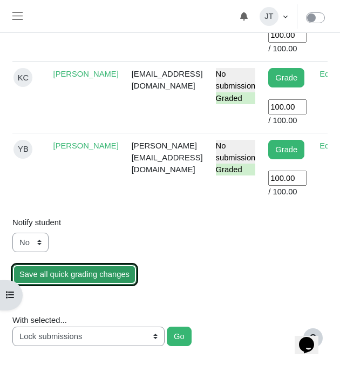
click at [115, 284] on input "Save all quick grading changes" at bounding box center [74, 273] width 124 height 19
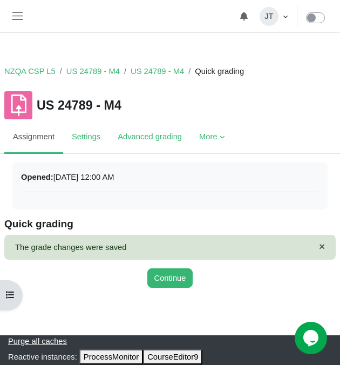
scroll to position [2, 0]
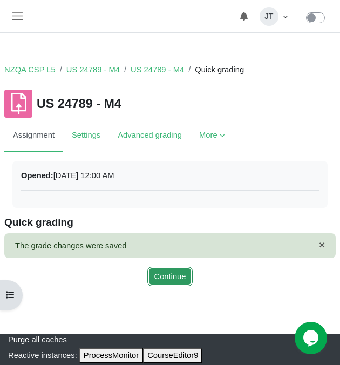
click at [180, 274] on button "Continue" at bounding box center [170, 275] width 46 height 19
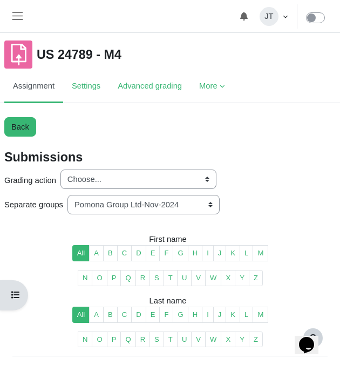
scroll to position [44, 0]
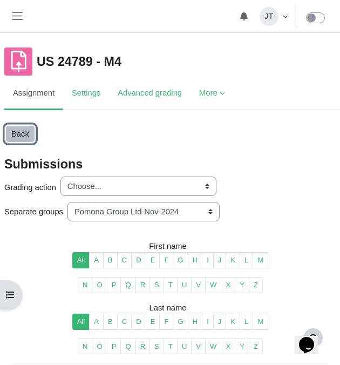
click at [24, 132] on link "Back" at bounding box center [20, 133] width 32 height 19
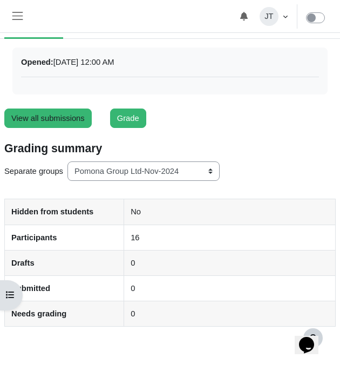
scroll to position [136, 0]
